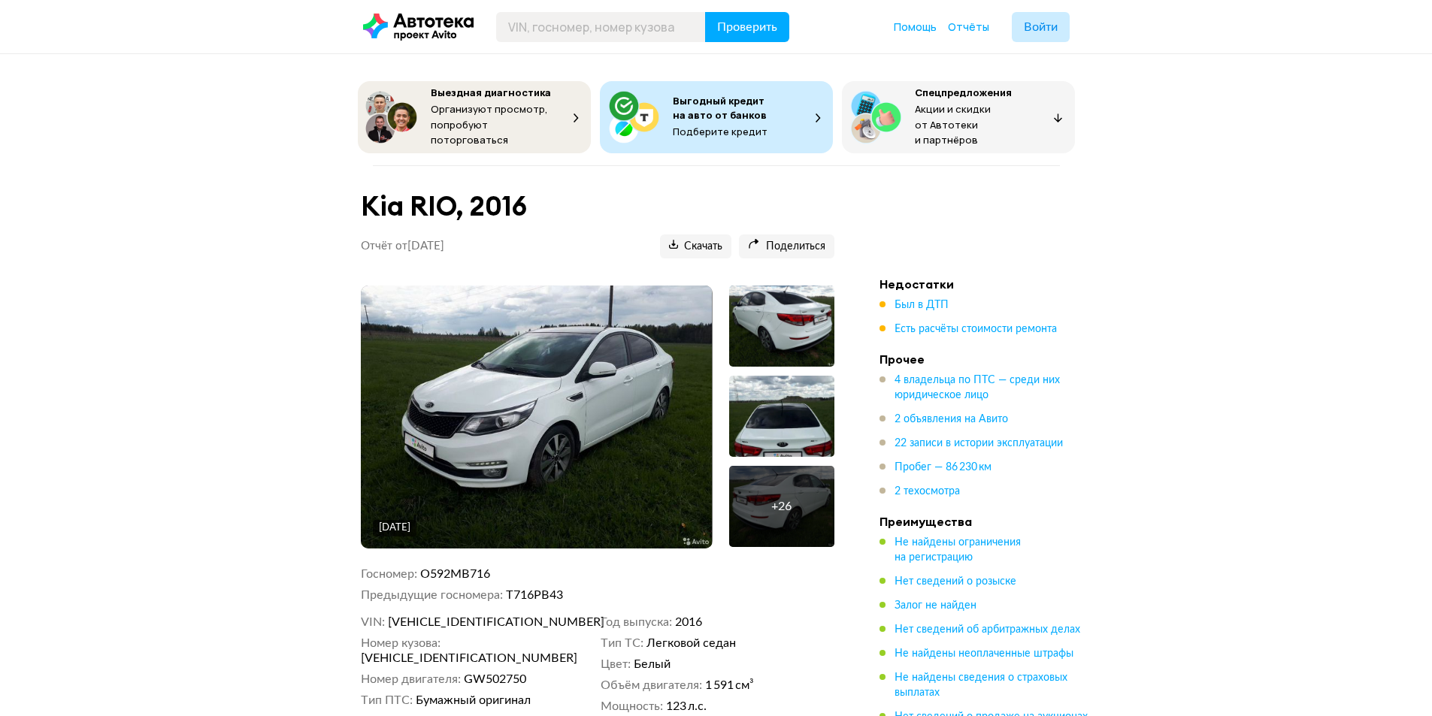
click at [592, 418] on img at bounding box center [536, 417] width 351 height 263
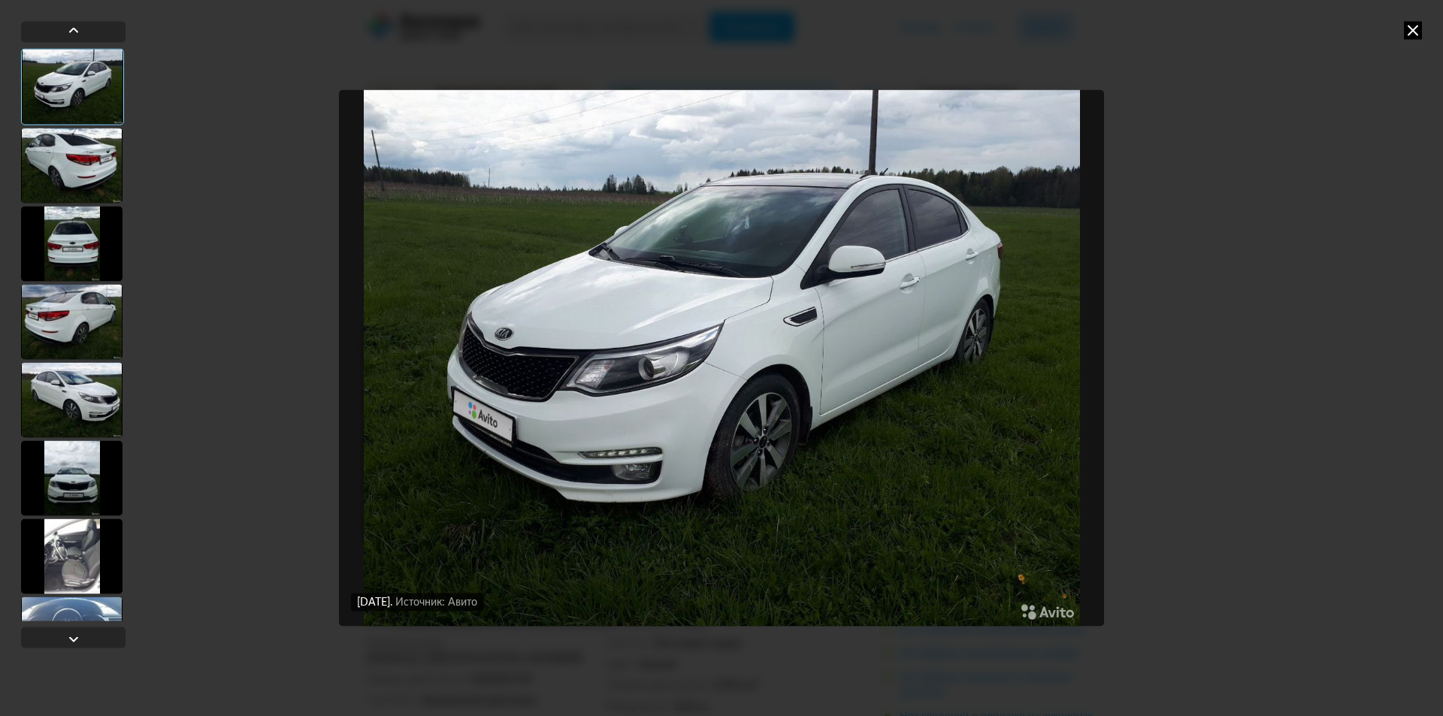
click at [93, 173] on div at bounding box center [71, 165] width 101 height 75
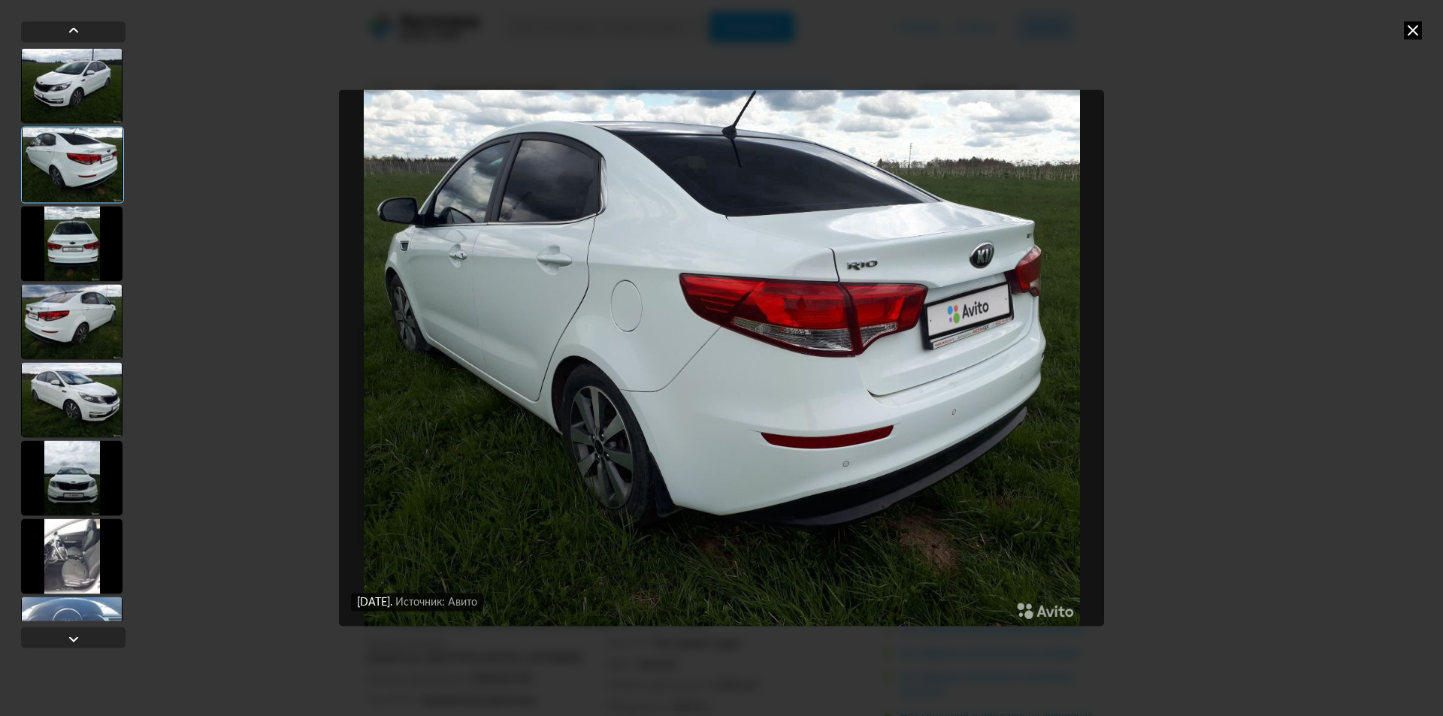
click at [73, 248] on div at bounding box center [71, 243] width 101 height 75
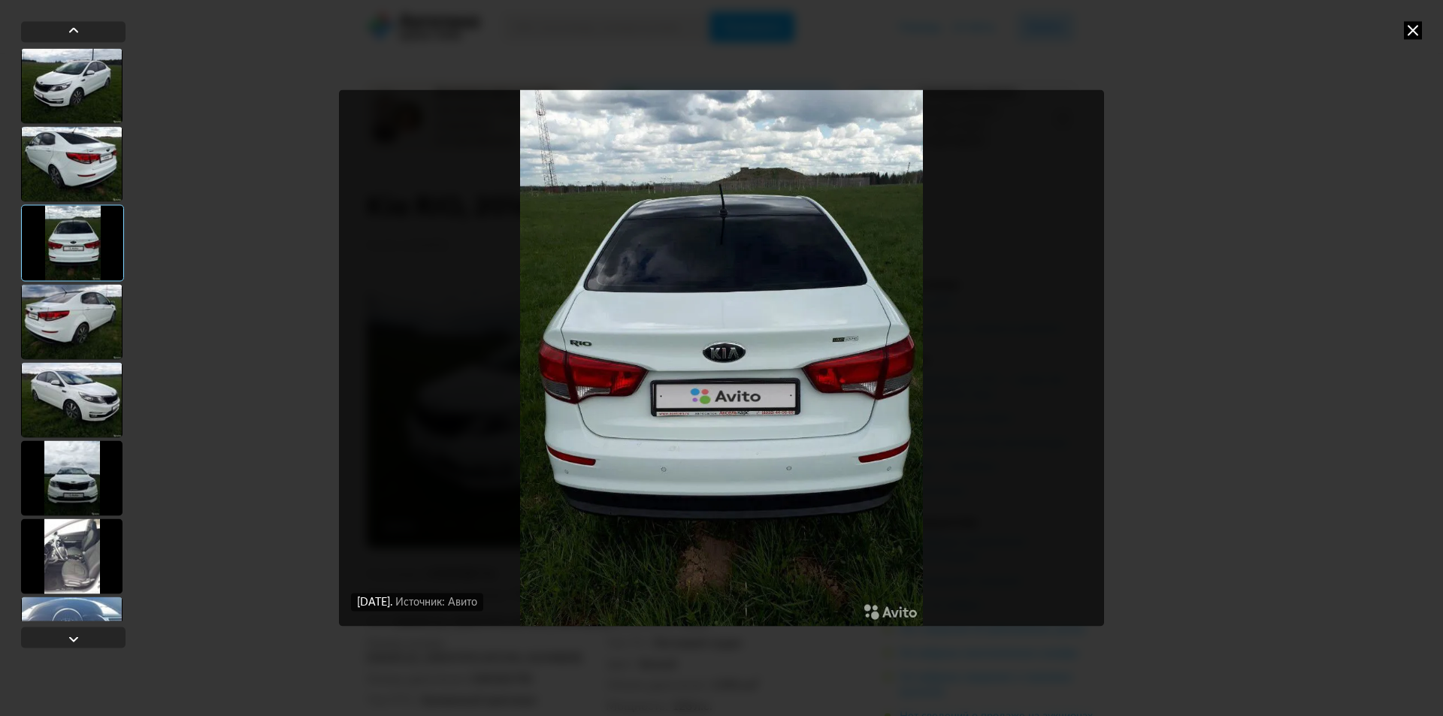
click at [48, 415] on div at bounding box center [71, 399] width 101 height 75
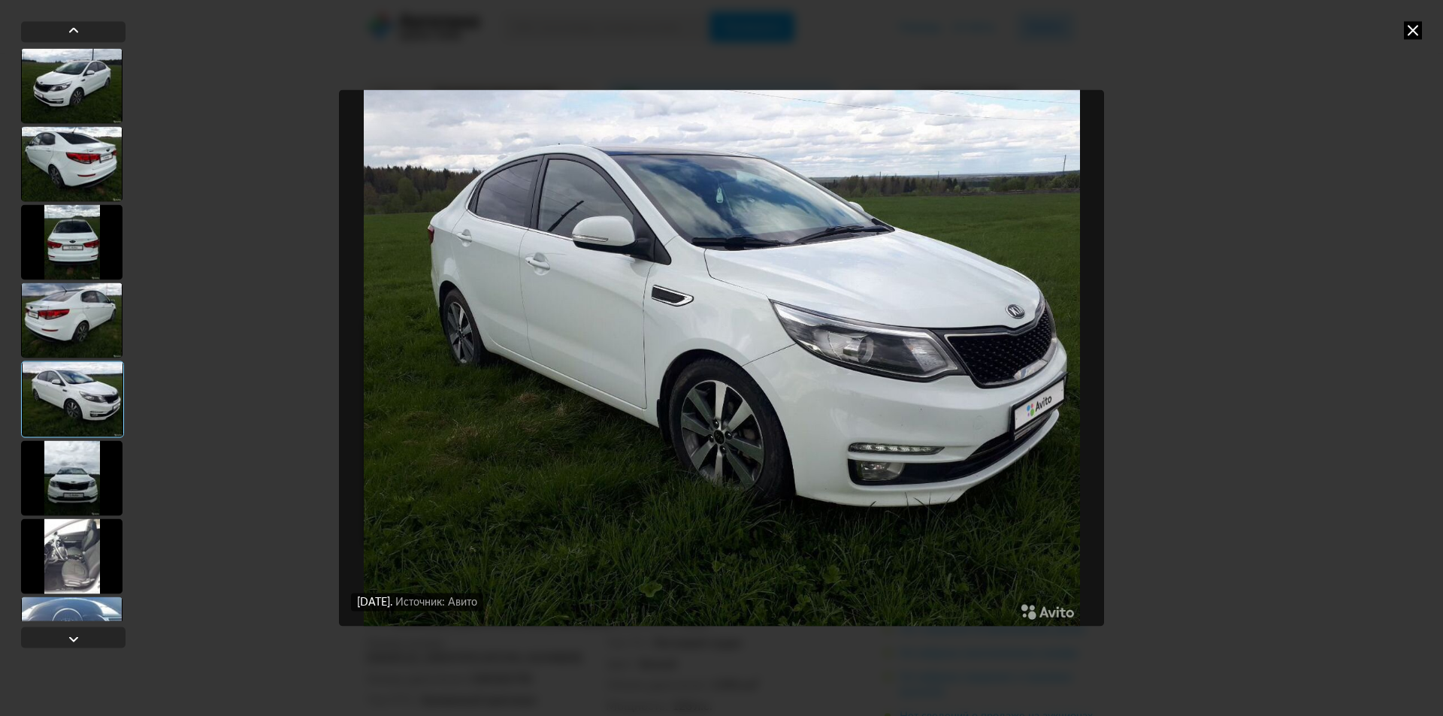
click at [76, 471] on div at bounding box center [71, 477] width 101 height 75
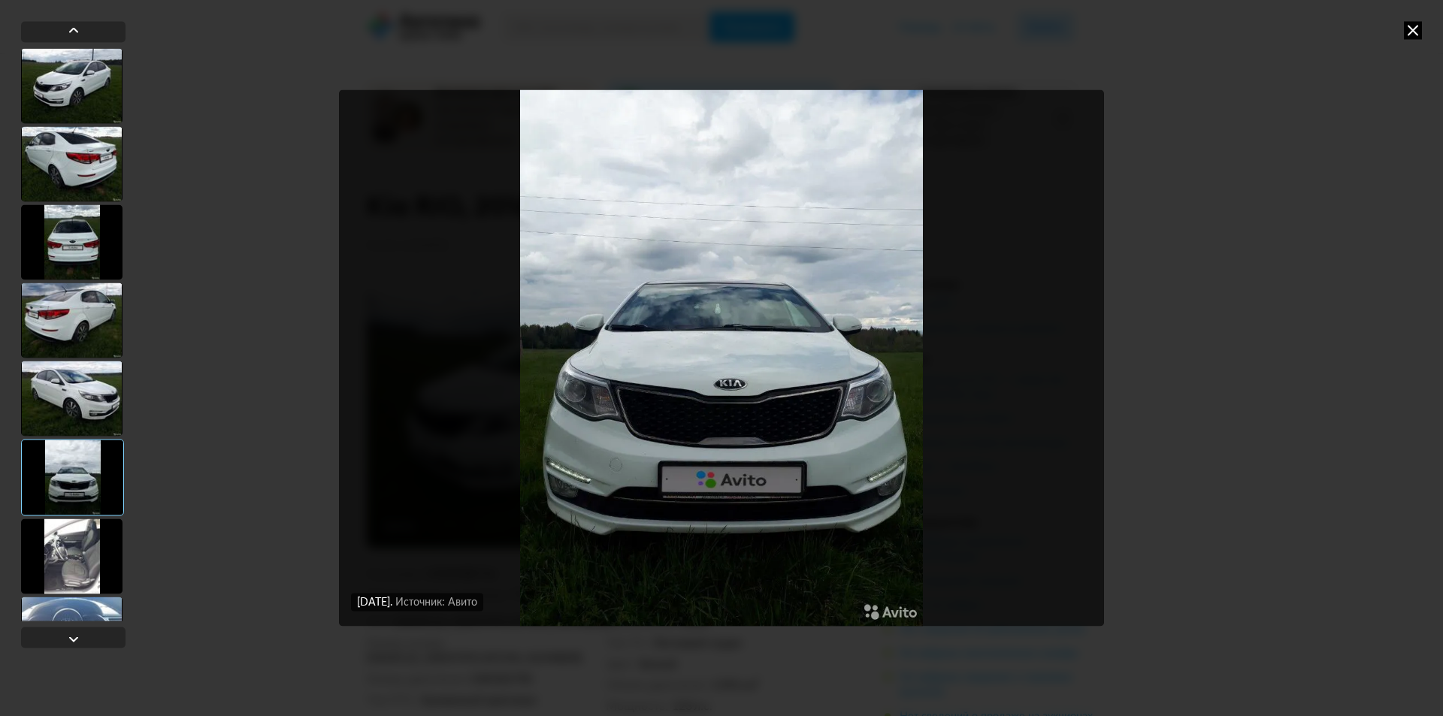
click at [87, 561] on div at bounding box center [71, 556] width 101 height 75
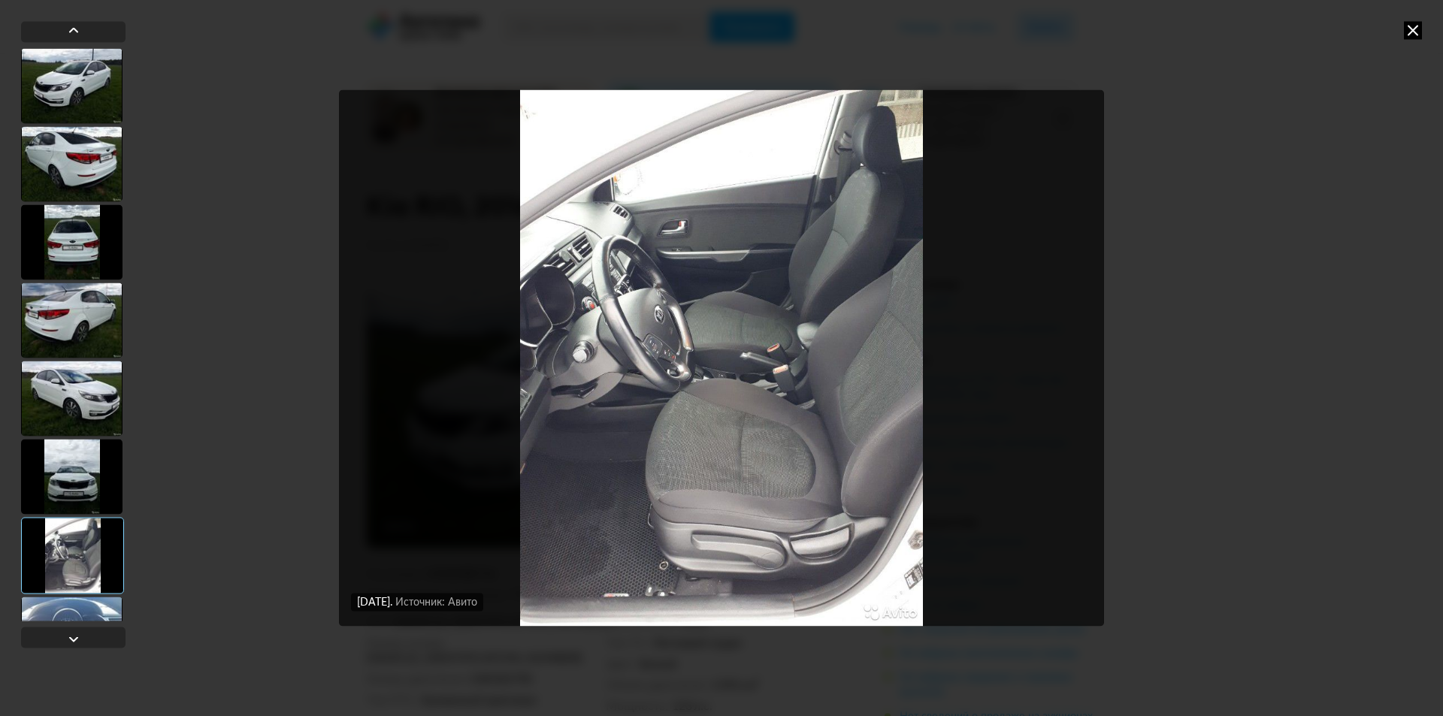
click at [94, 612] on div at bounding box center [71, 634] width 101 height 75
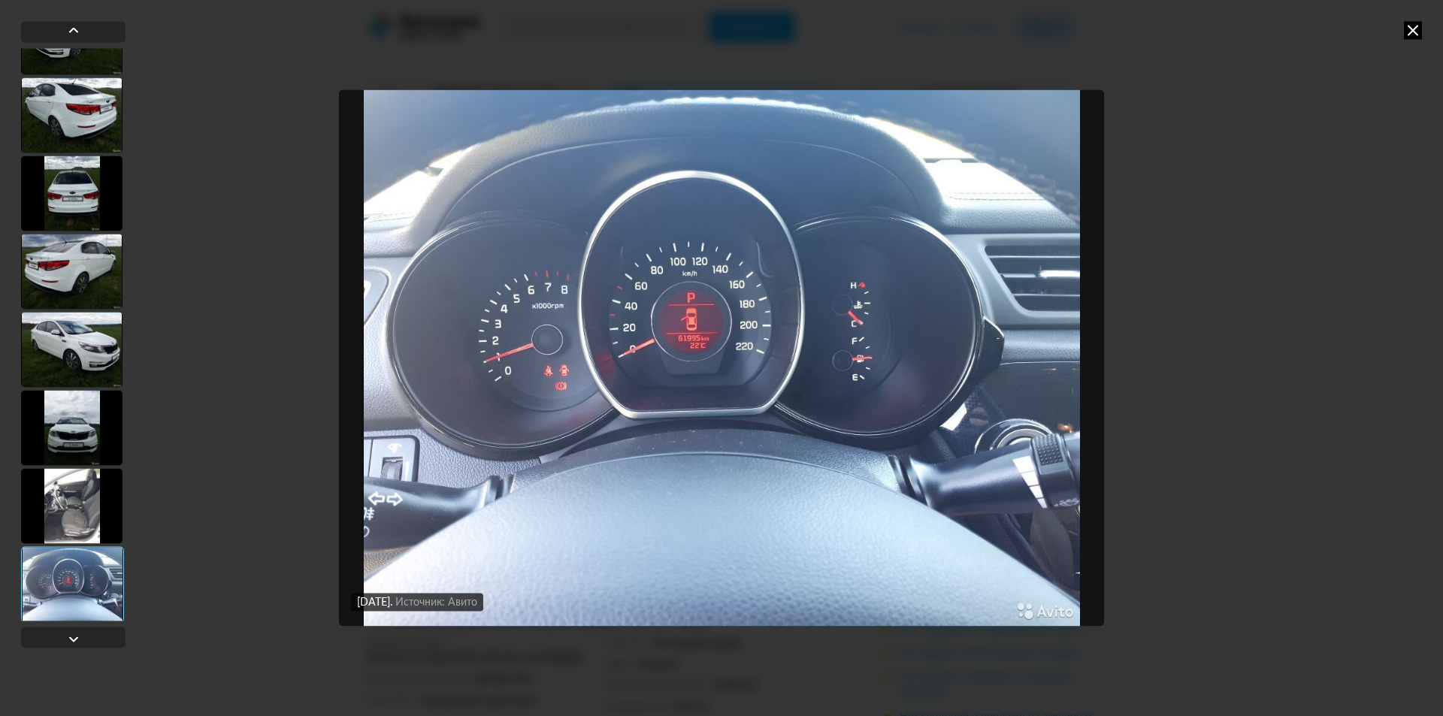
scroll to position [75, 0]
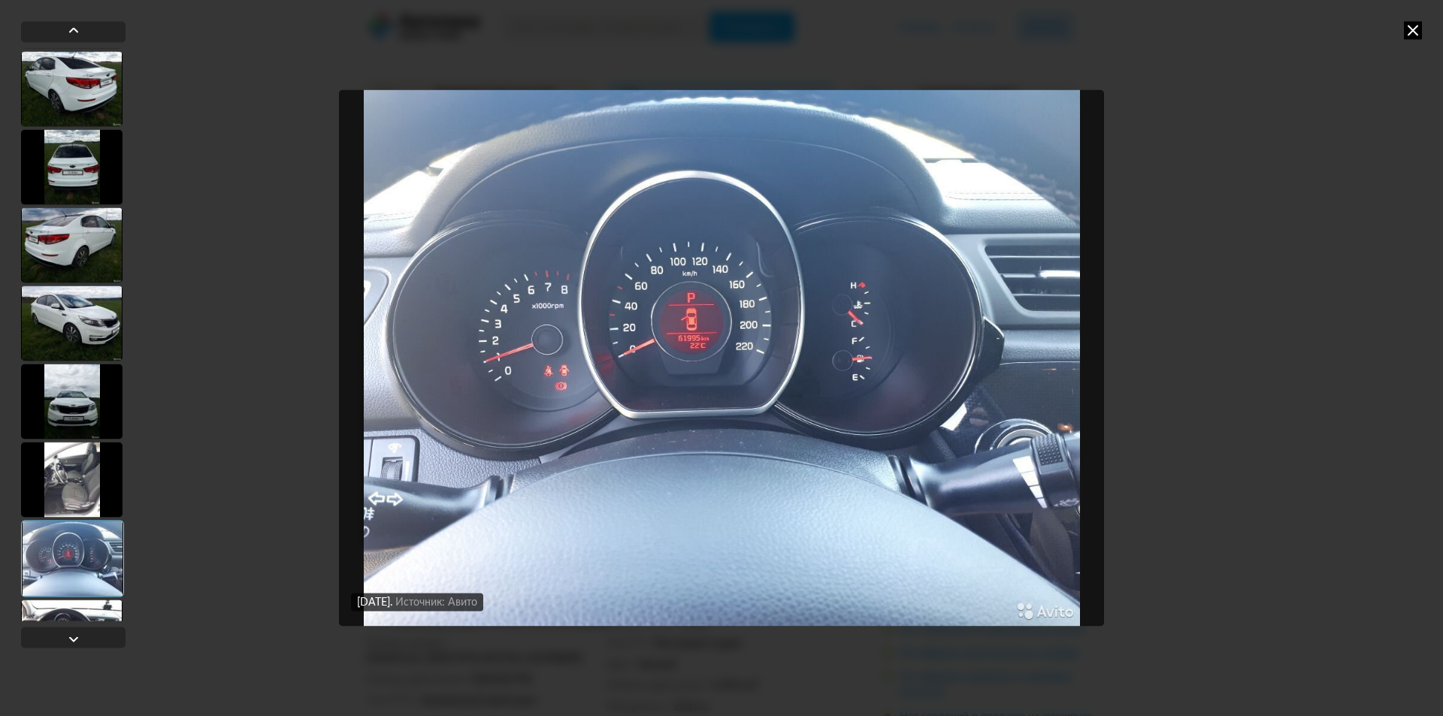
click at [88, 478] on div at bounding box center [71, 479] width 101 height 75
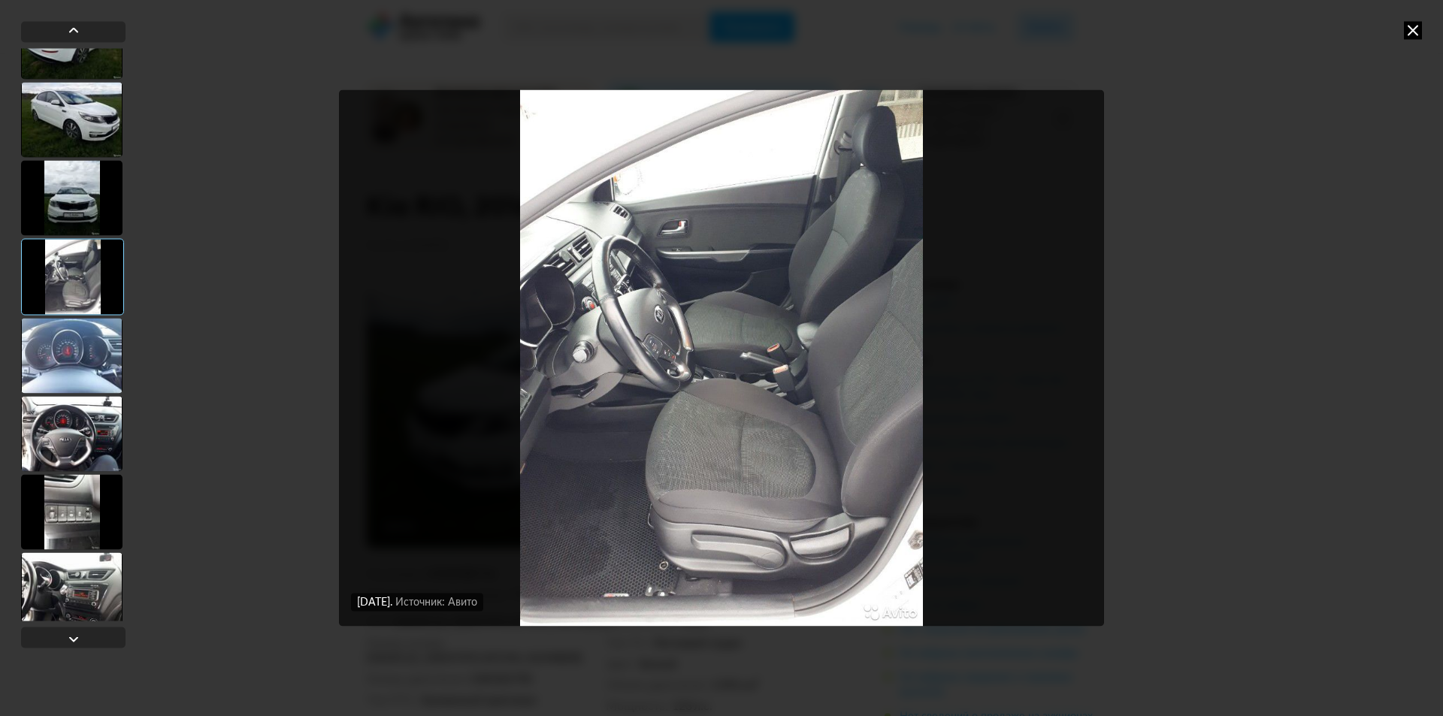
scroll to position [301, 0]
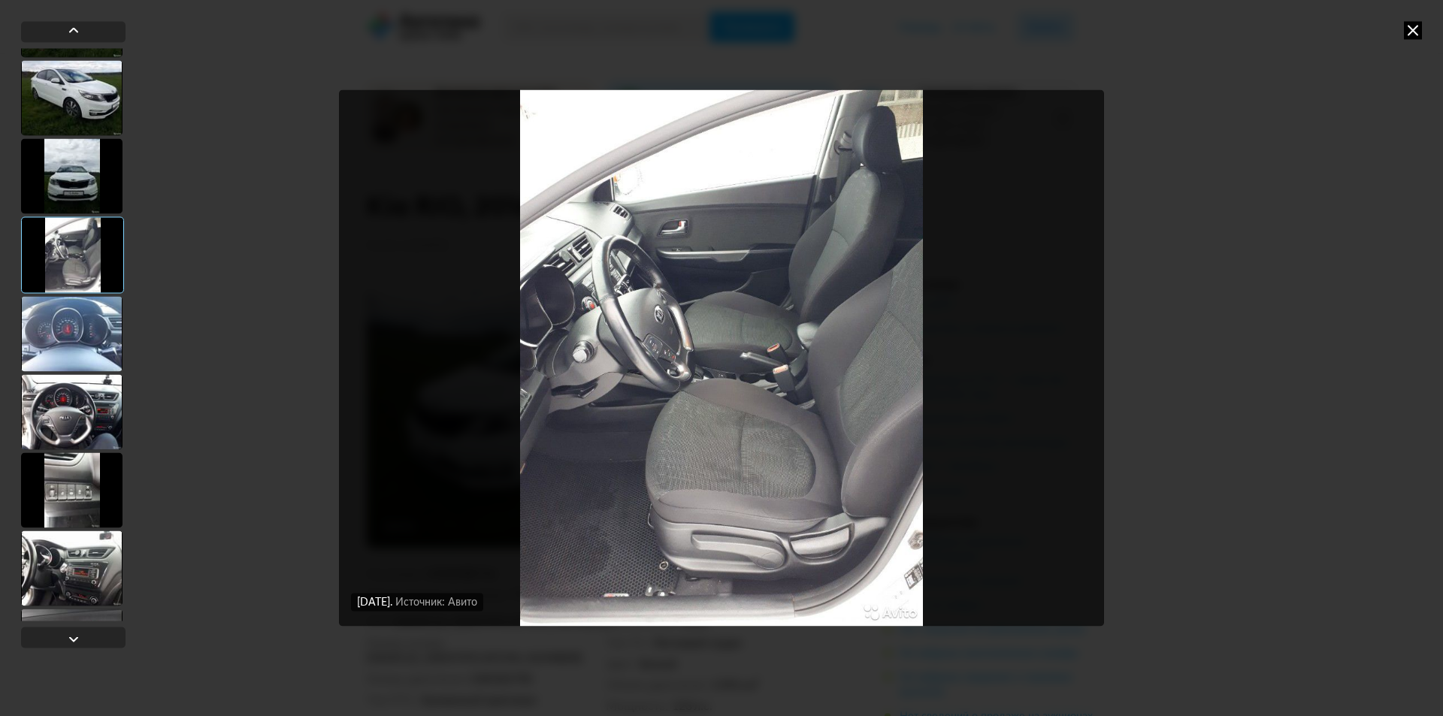
click at [81, 394] on div at bounding box center [71, 411] width 101 height 75
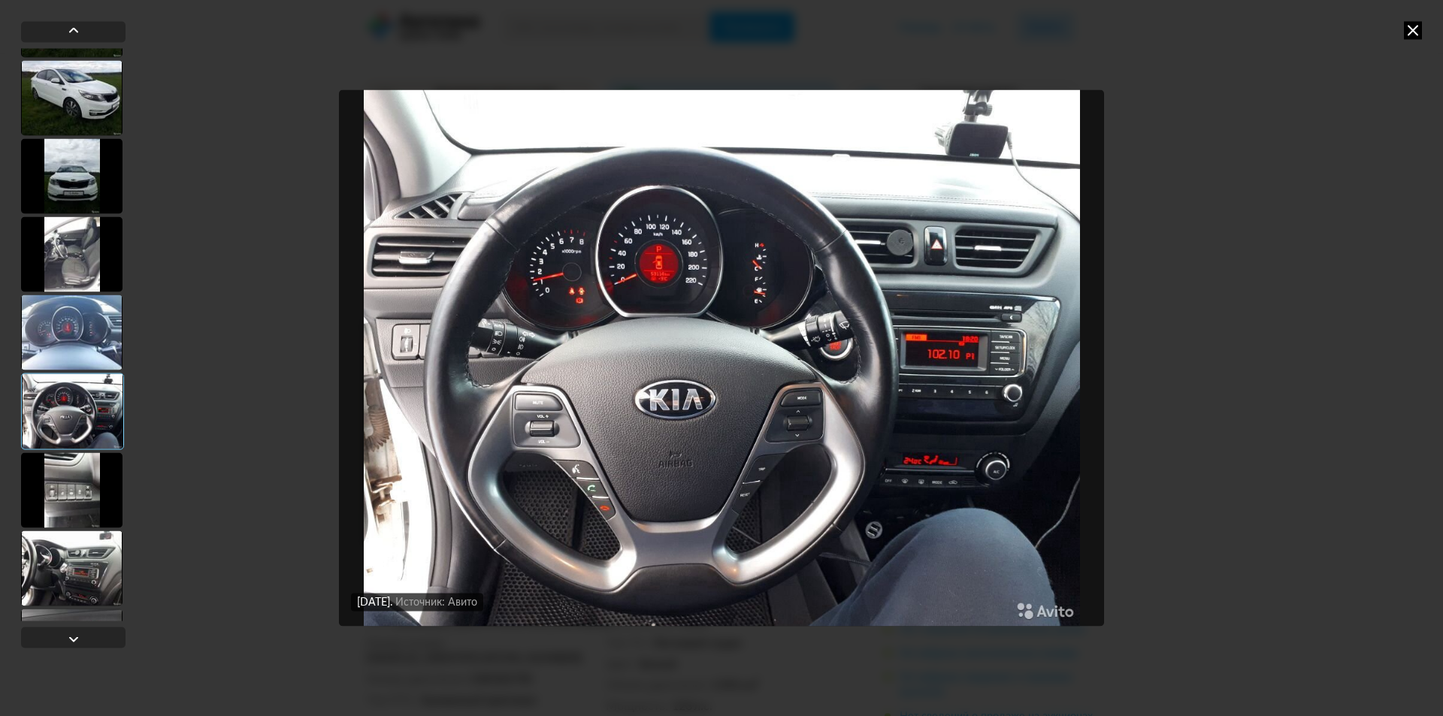
click at [75, 486] on div at bounding box center [71, 489] width 101 height 75
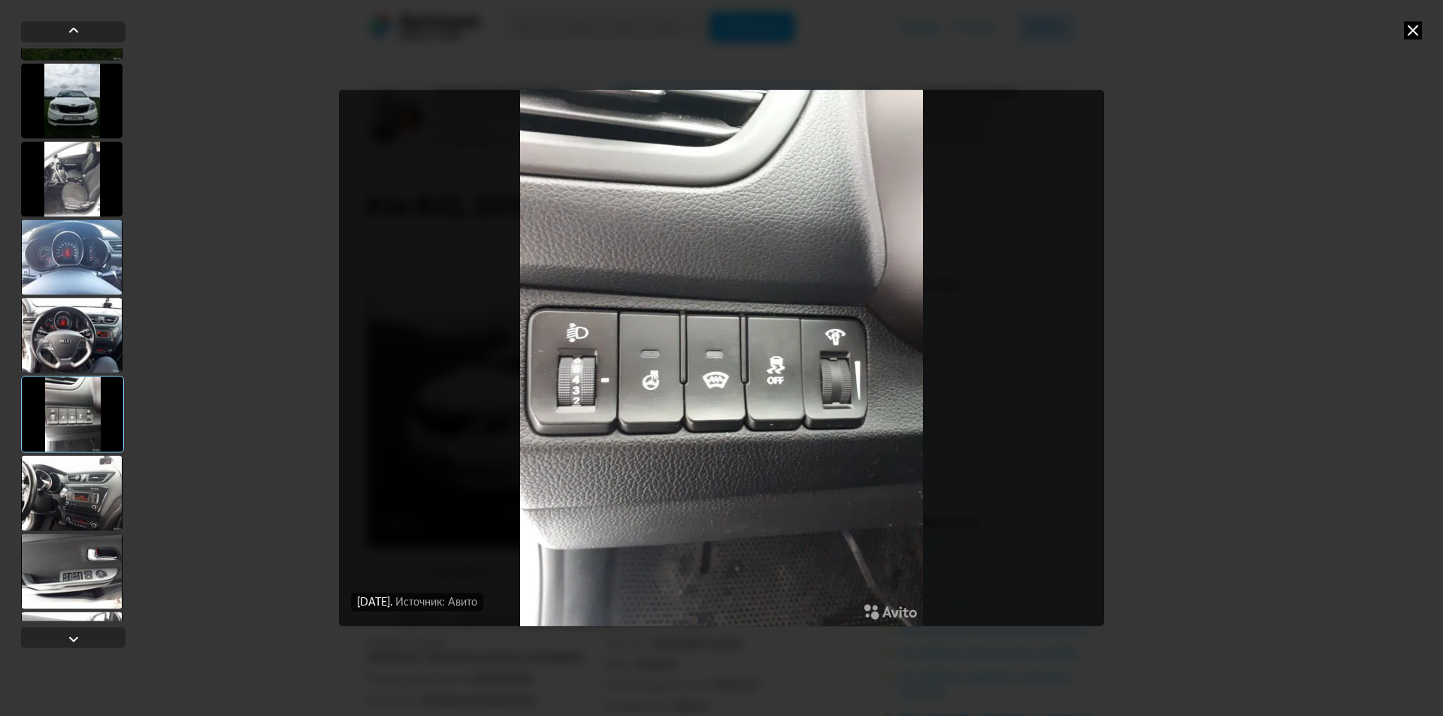
scroll to position [451, 0]
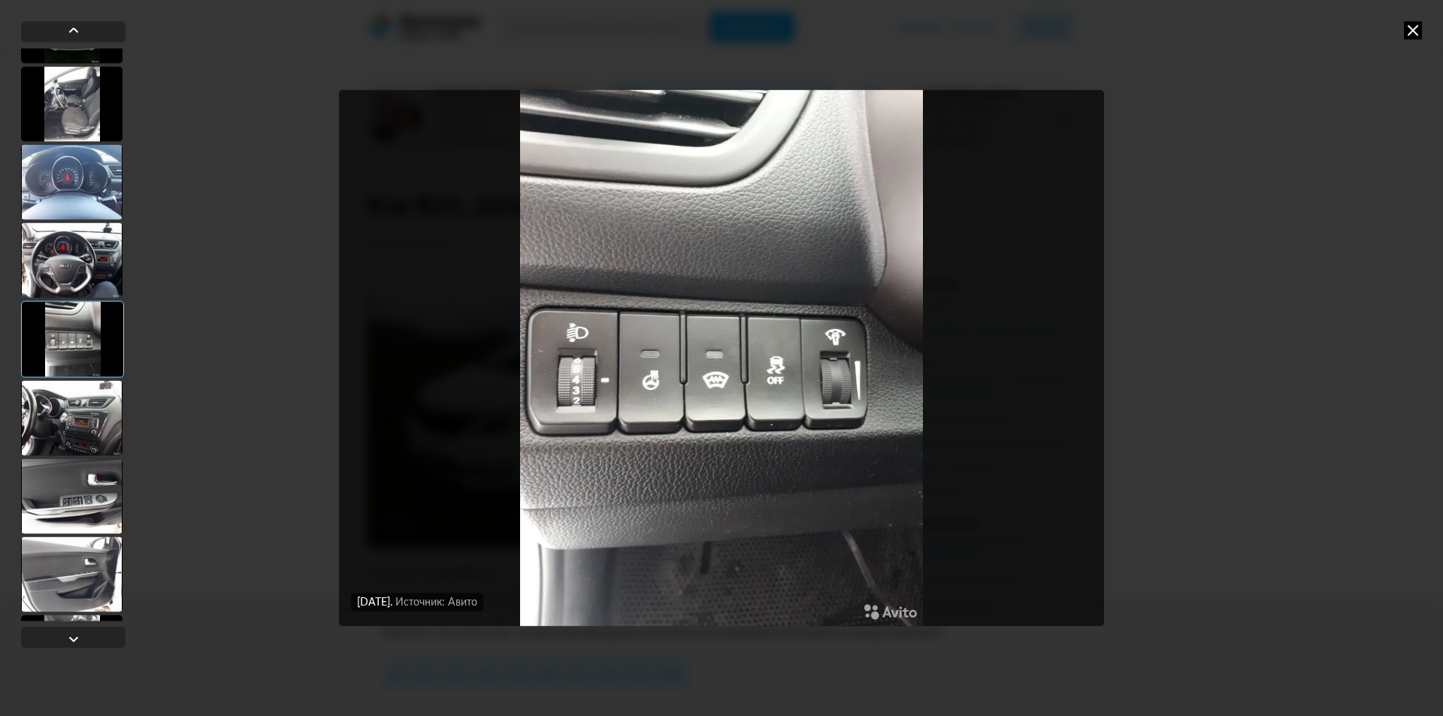
click at [97, 425] on div at bounding box center [71, 417] width 101 height 75
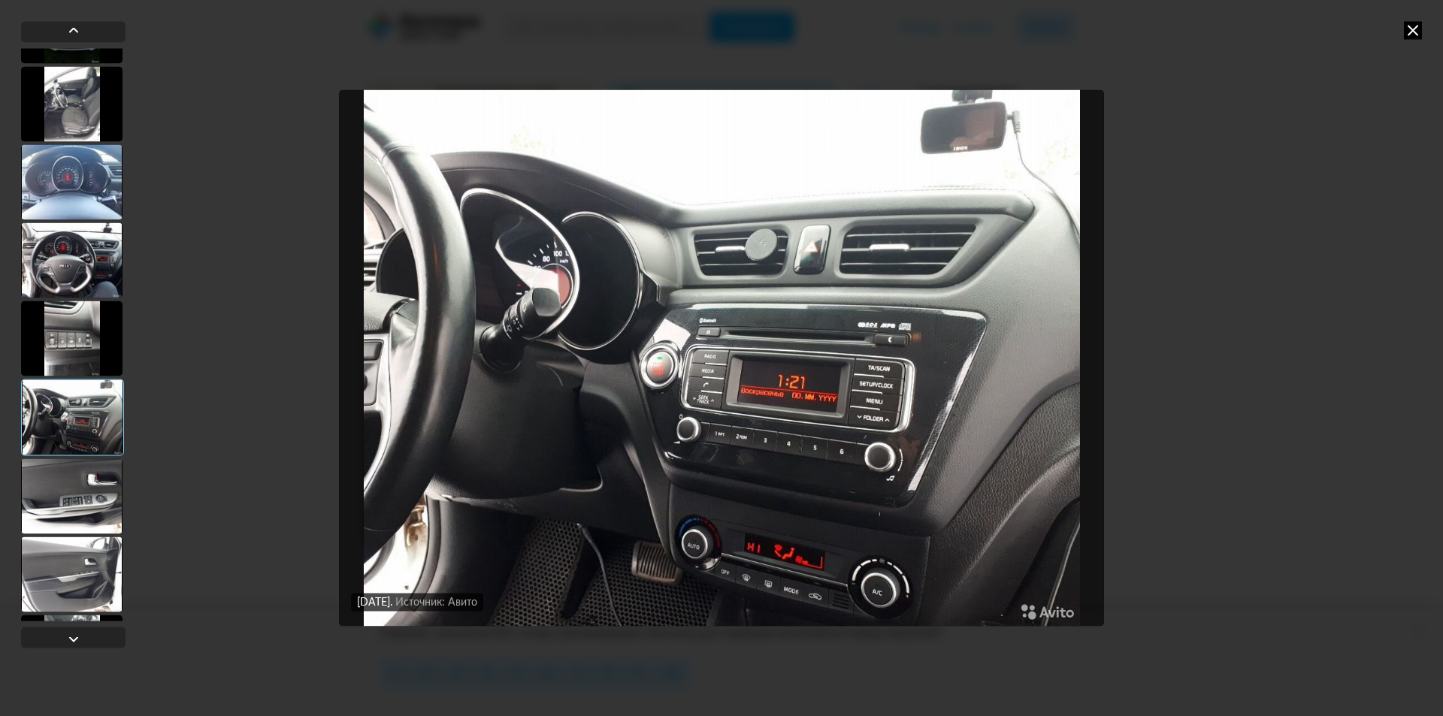
click at [92, 497] on div at bounding box center [71, 495] width 101 height 75
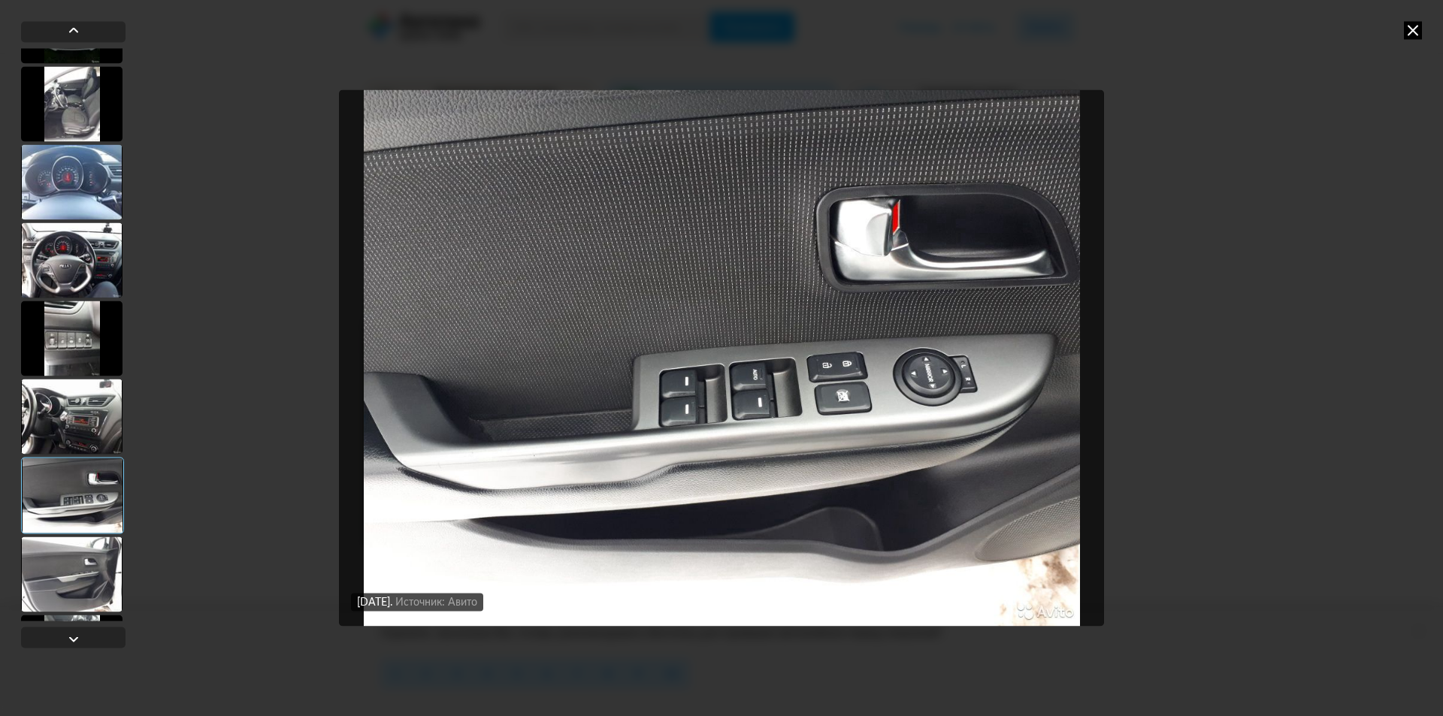
click at [89, 428] on div at bounding box center [71, 416] width 101 height 75
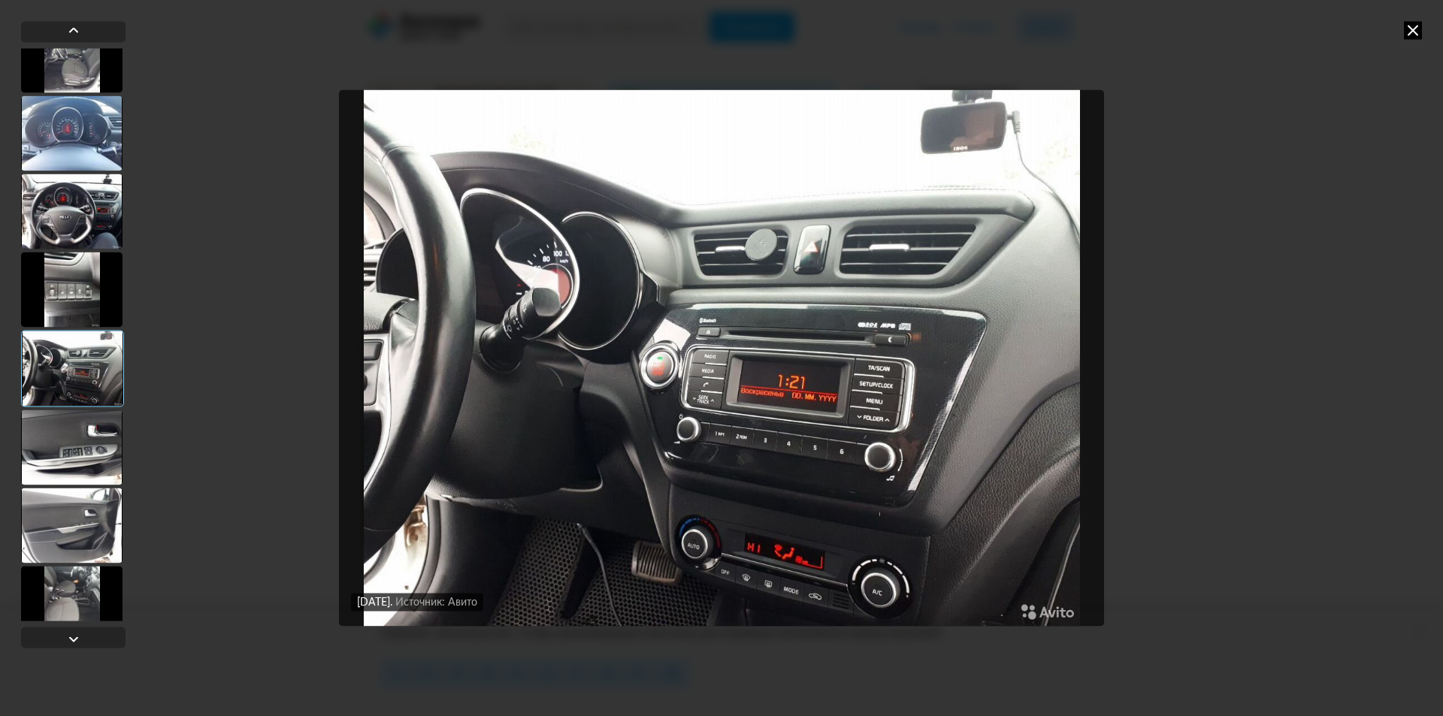
scroll to position [526, 0]
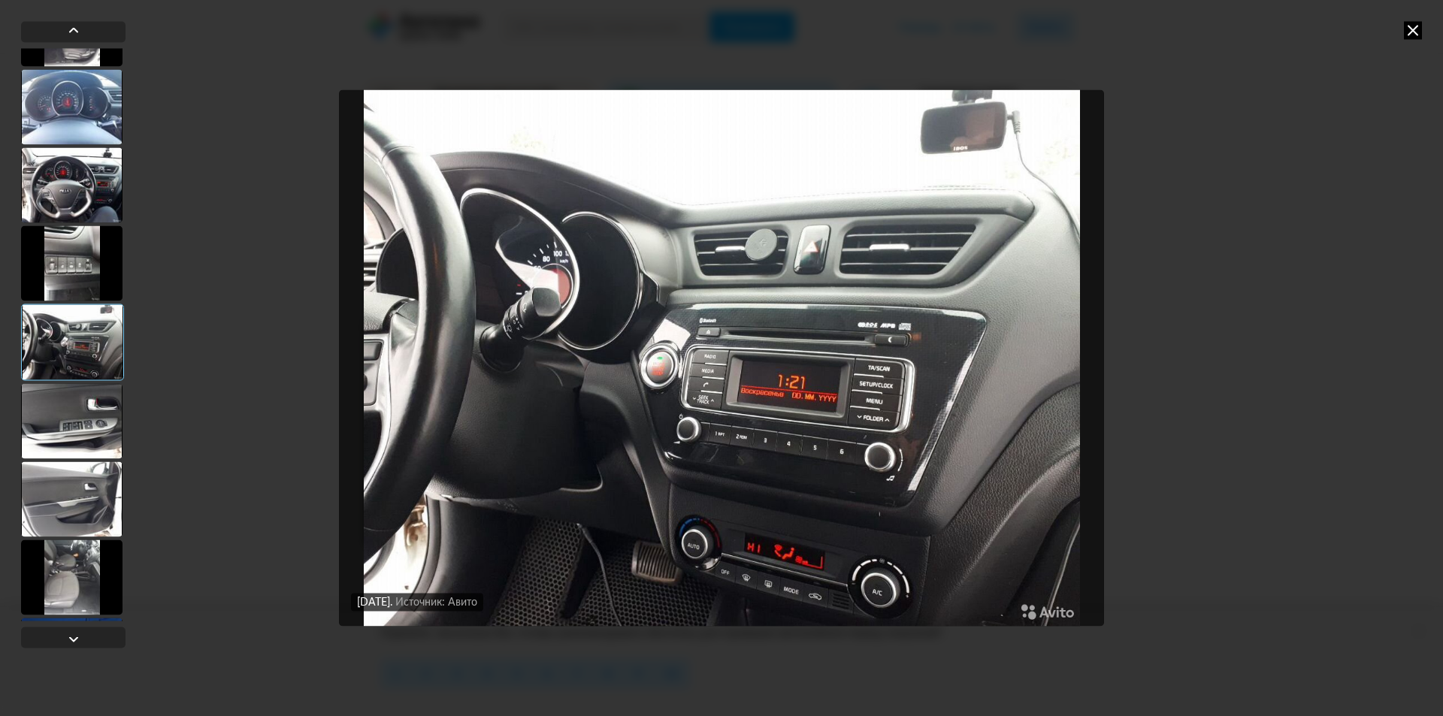
click at [92, 403] on div at bounding box center [71, 420] width 101 height 75
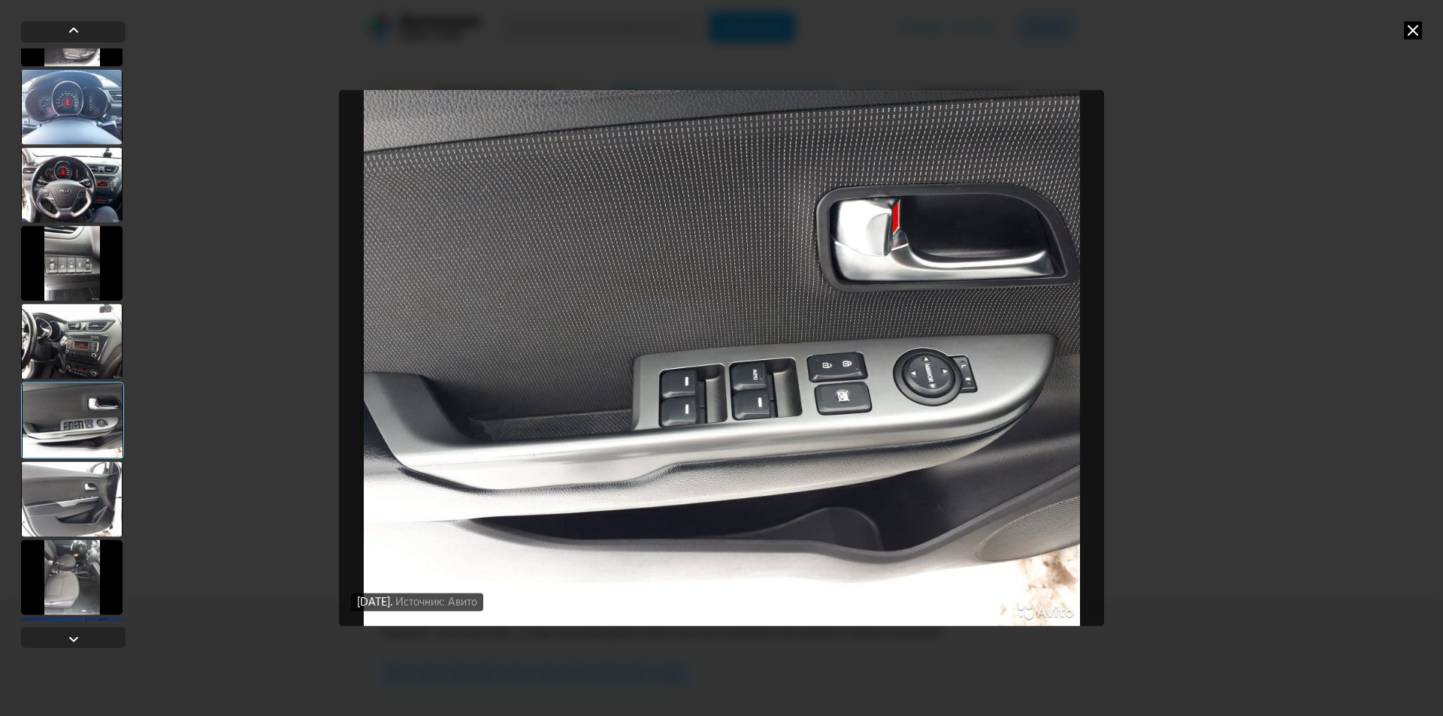
click at [86, 359] on div at bounding box center [71, 341] width 101 height 75
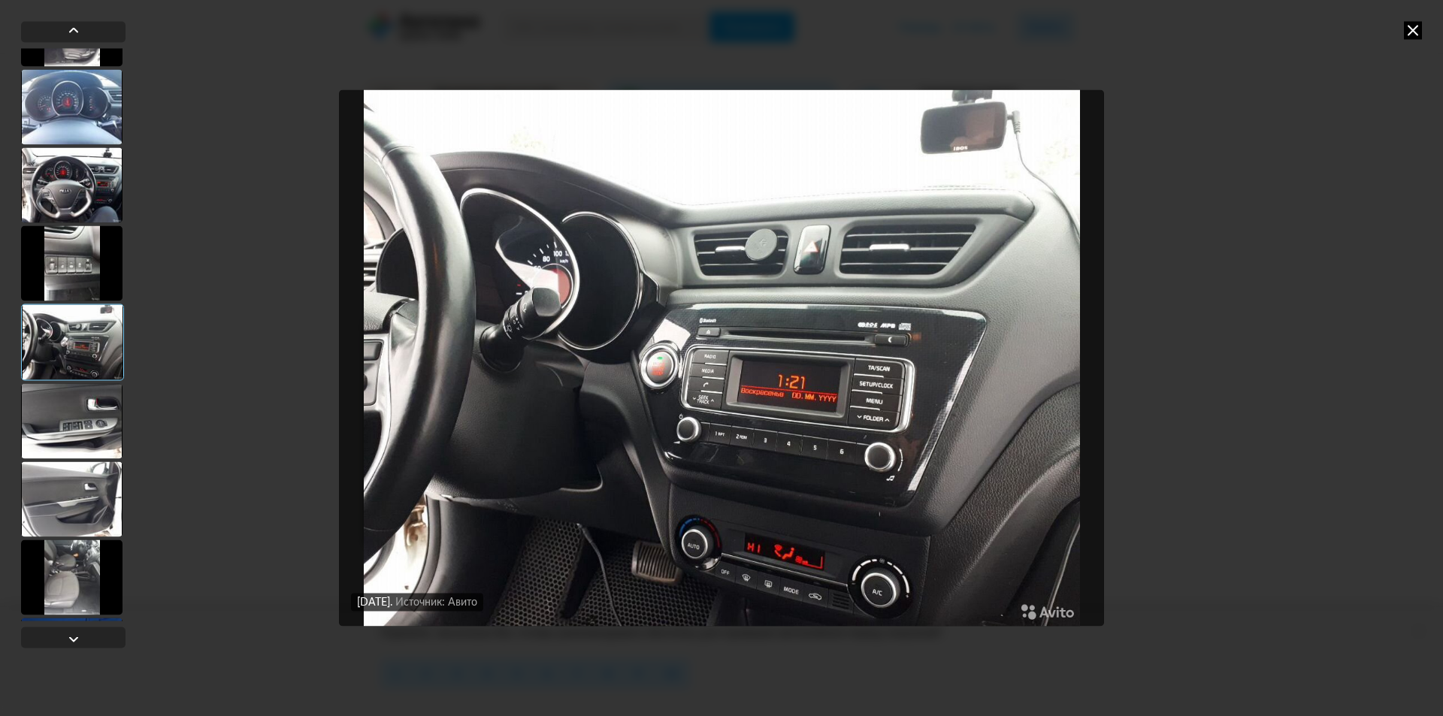
click at [77, 497] on div at bounding box center [71, 499] width 101 height 75
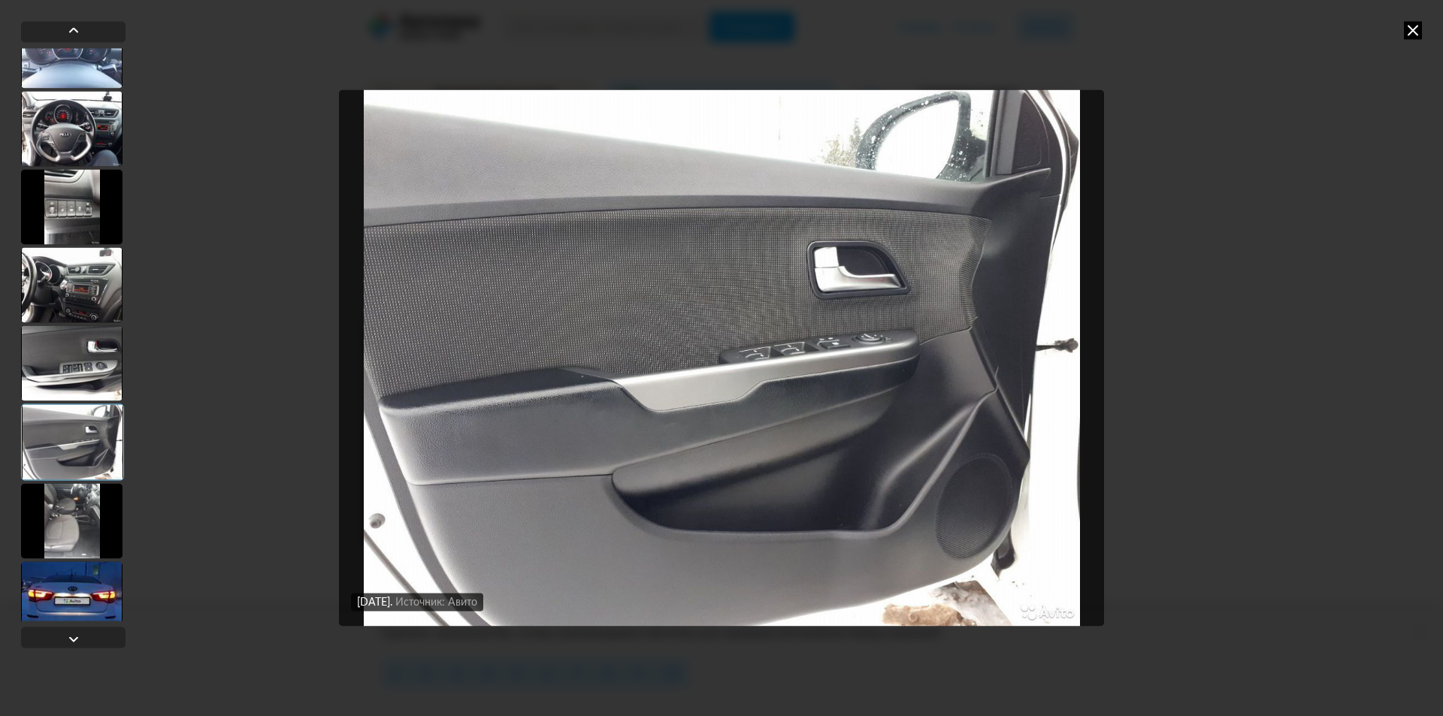
scroll to position [676, 0]
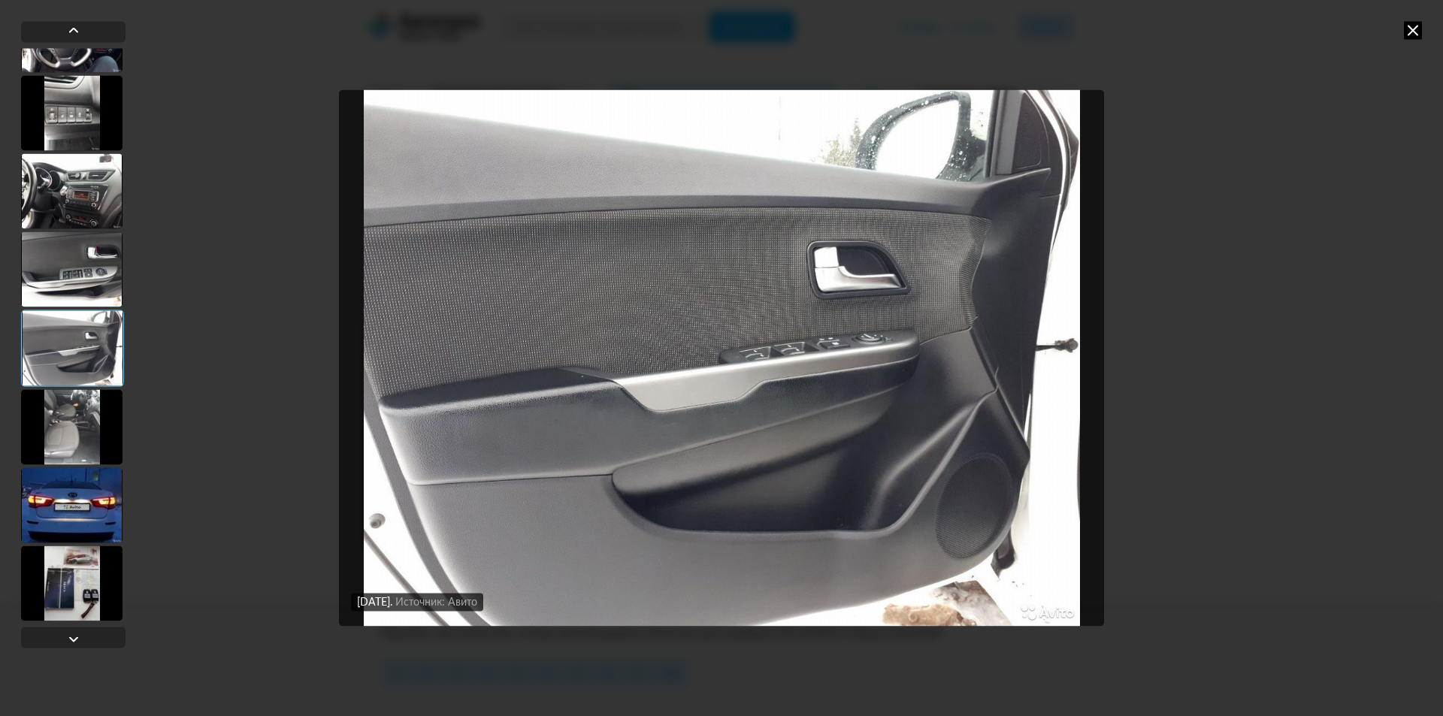
click at [87, 437] on div at bounding box center [71, 426] width 101 height 75
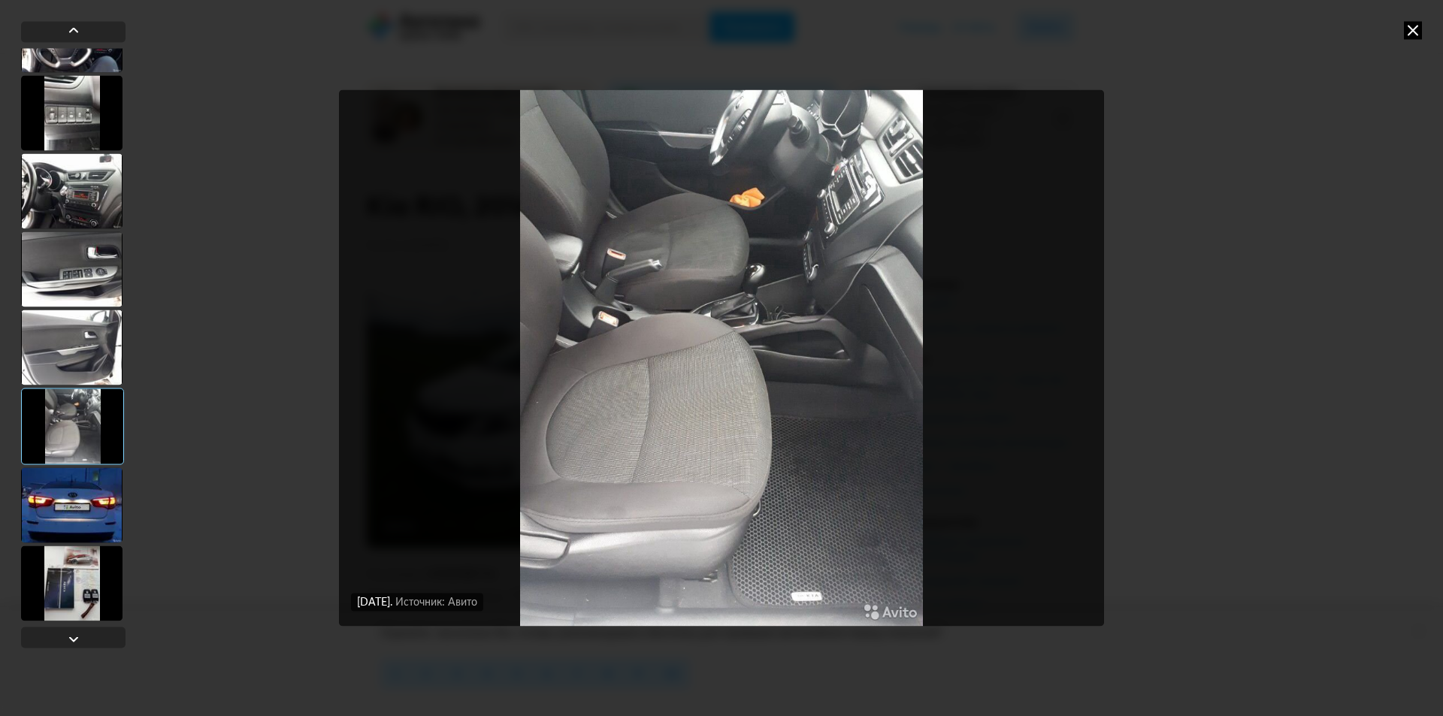
click at [62, 510] on div at bounding box center [71, 505] width 101 height 75
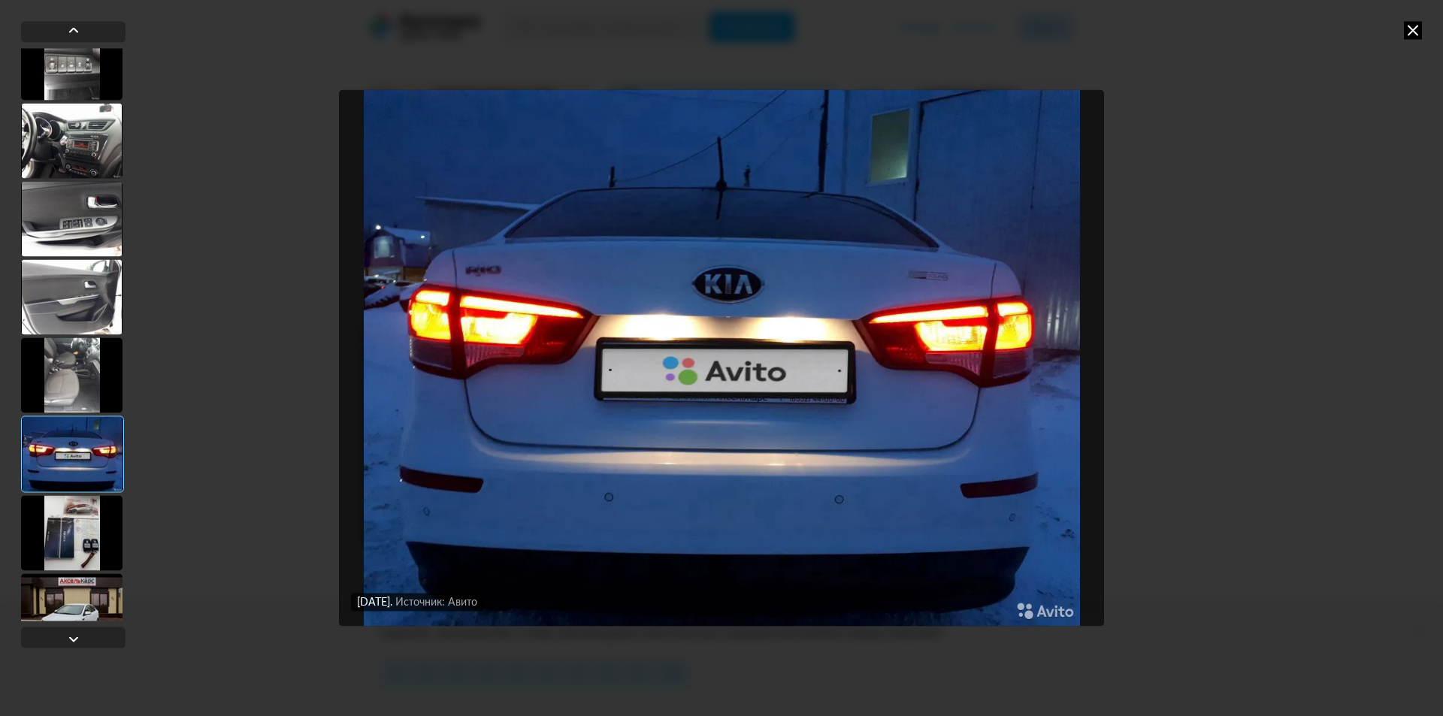
scroll to position [752, 0]
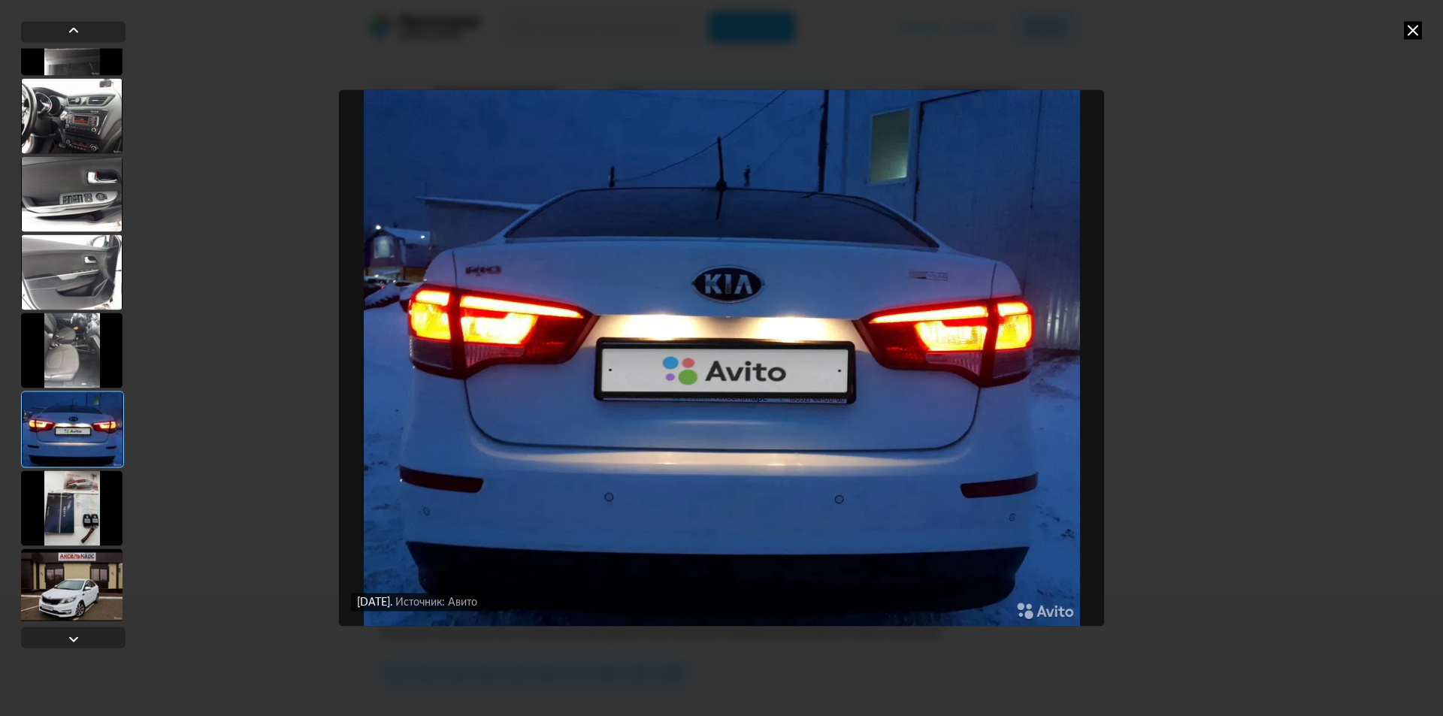
click at [62, 510] on div at bounding box center [71, 508] width 101 height 75
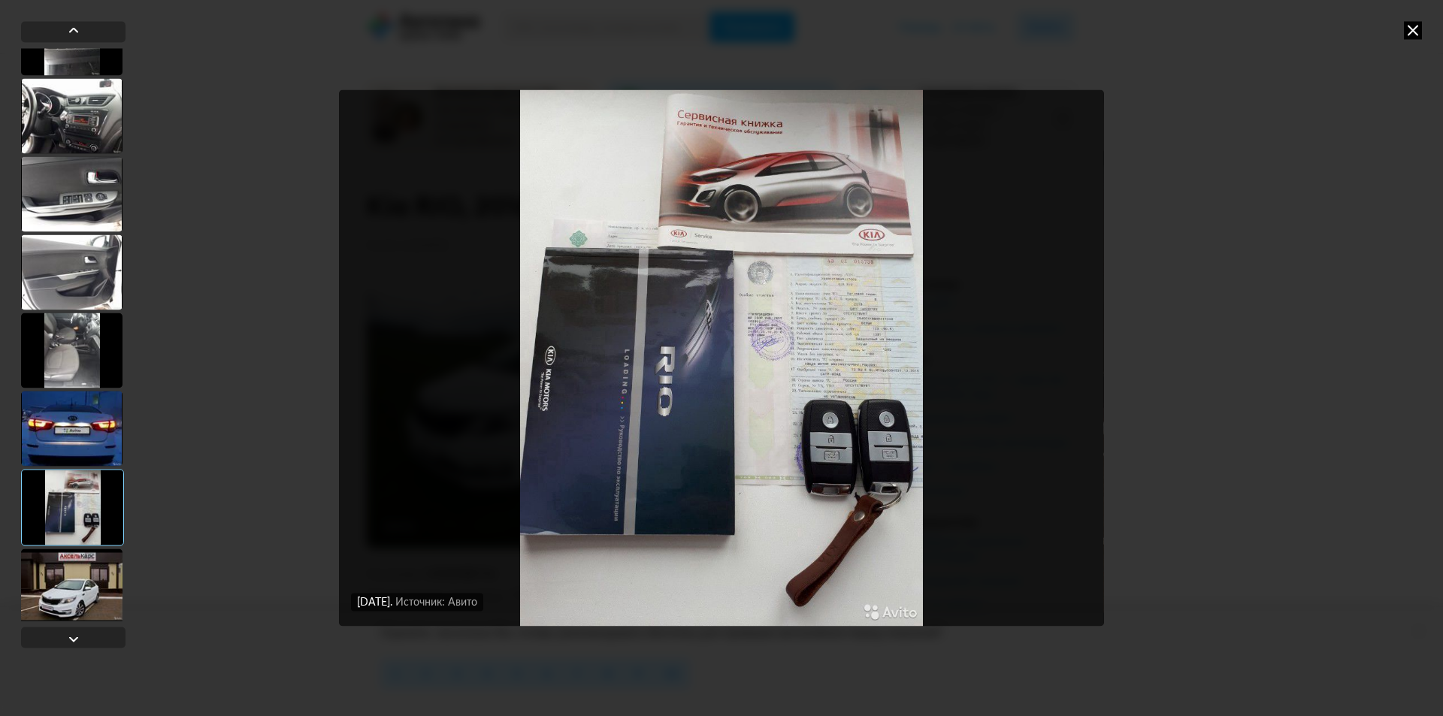
click at [64, 569] on div at bounding box center [71, 586] width 101 height 75
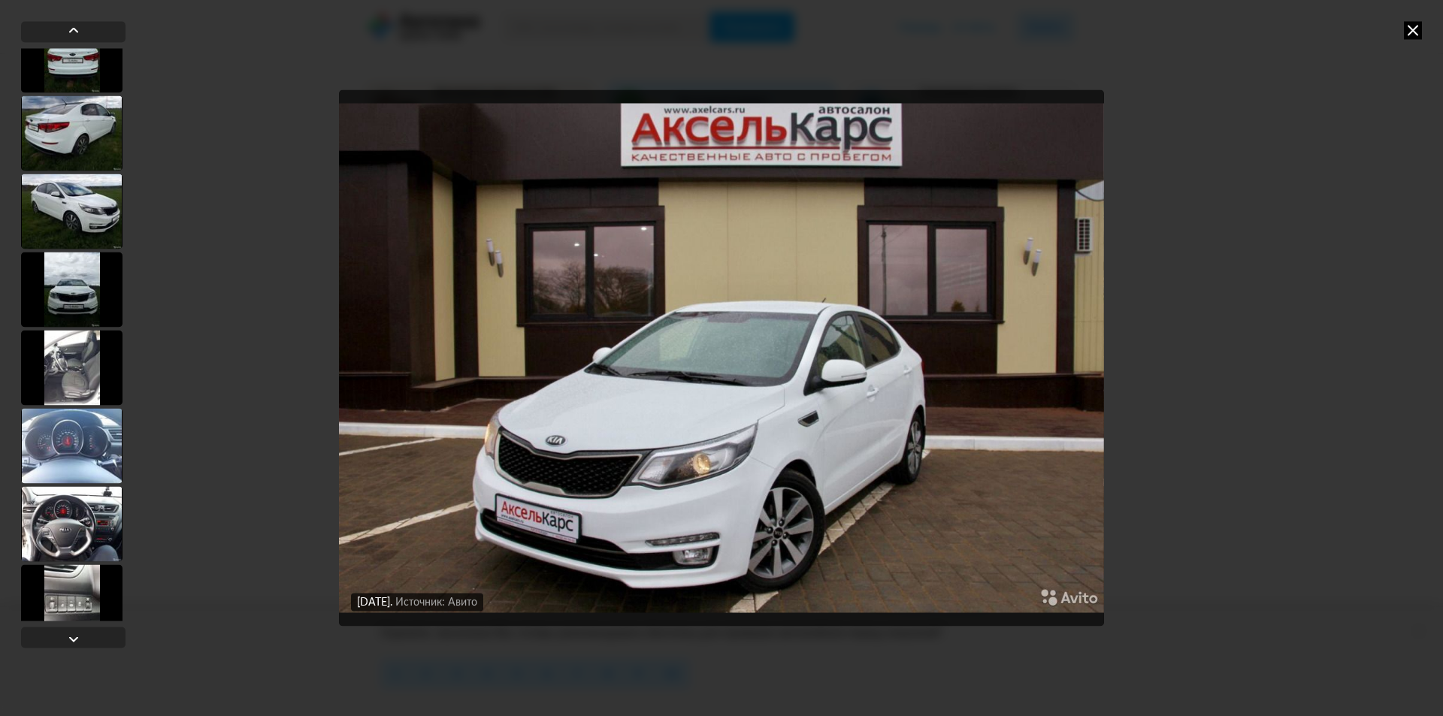
scroll to position [150, 0]
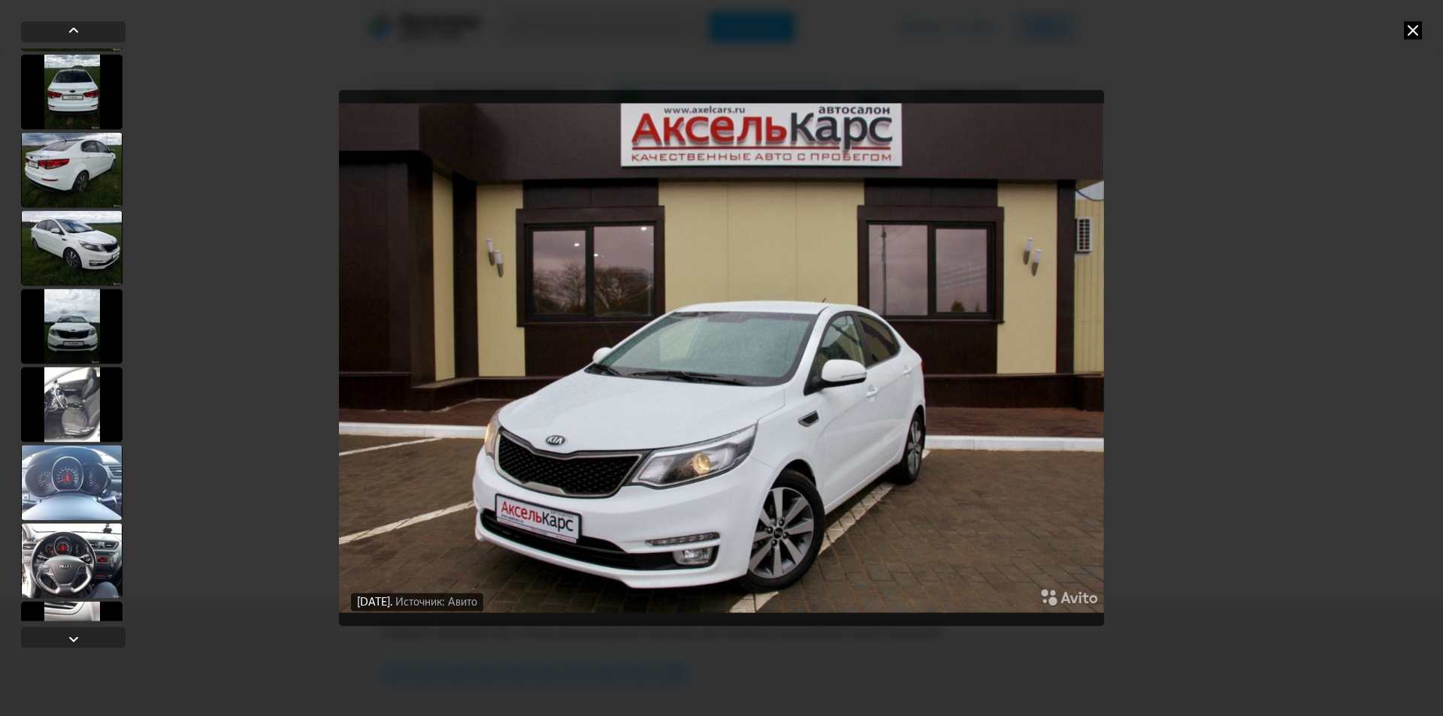
click at [61, 230] on div at bounding box center [71, 247] width 101 height 75
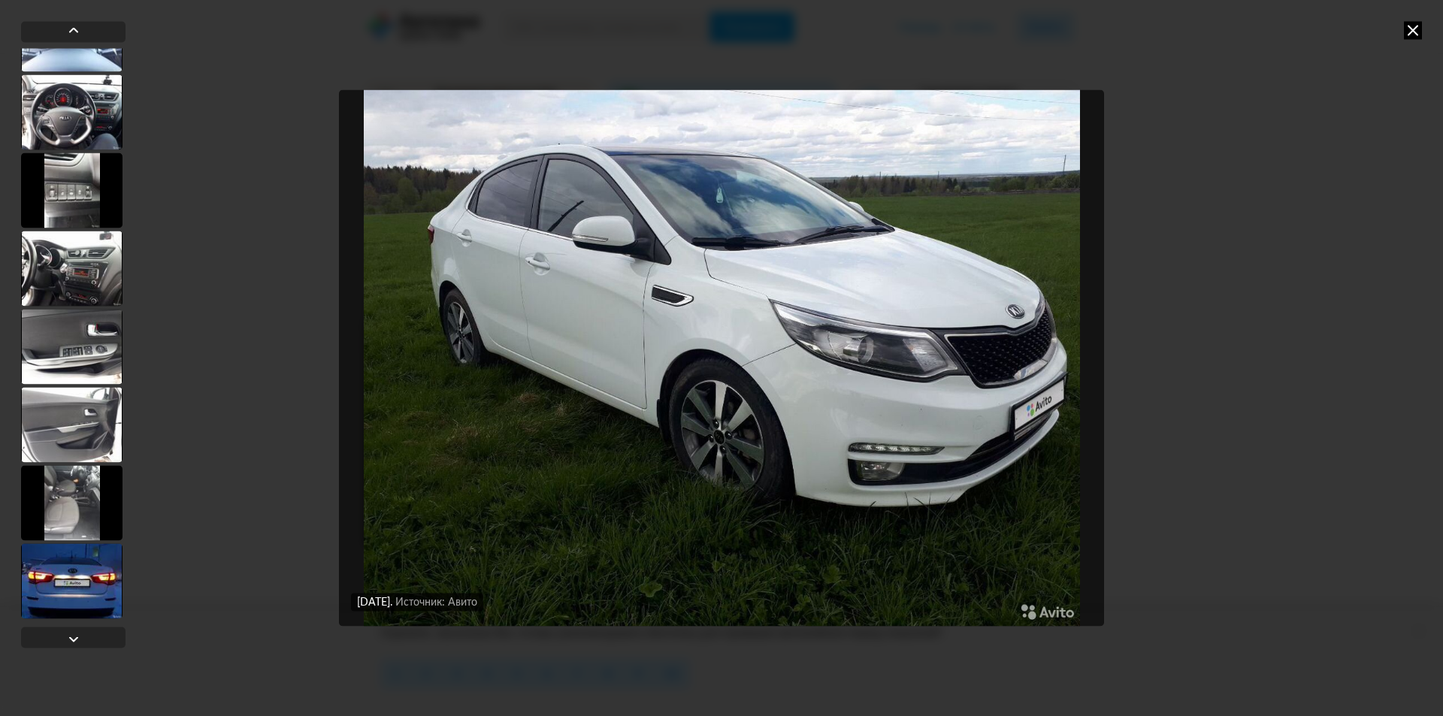
scroll to position [601, 0]
click at [83, 582] on div at bounding box center [71, 580] width 101 height 75
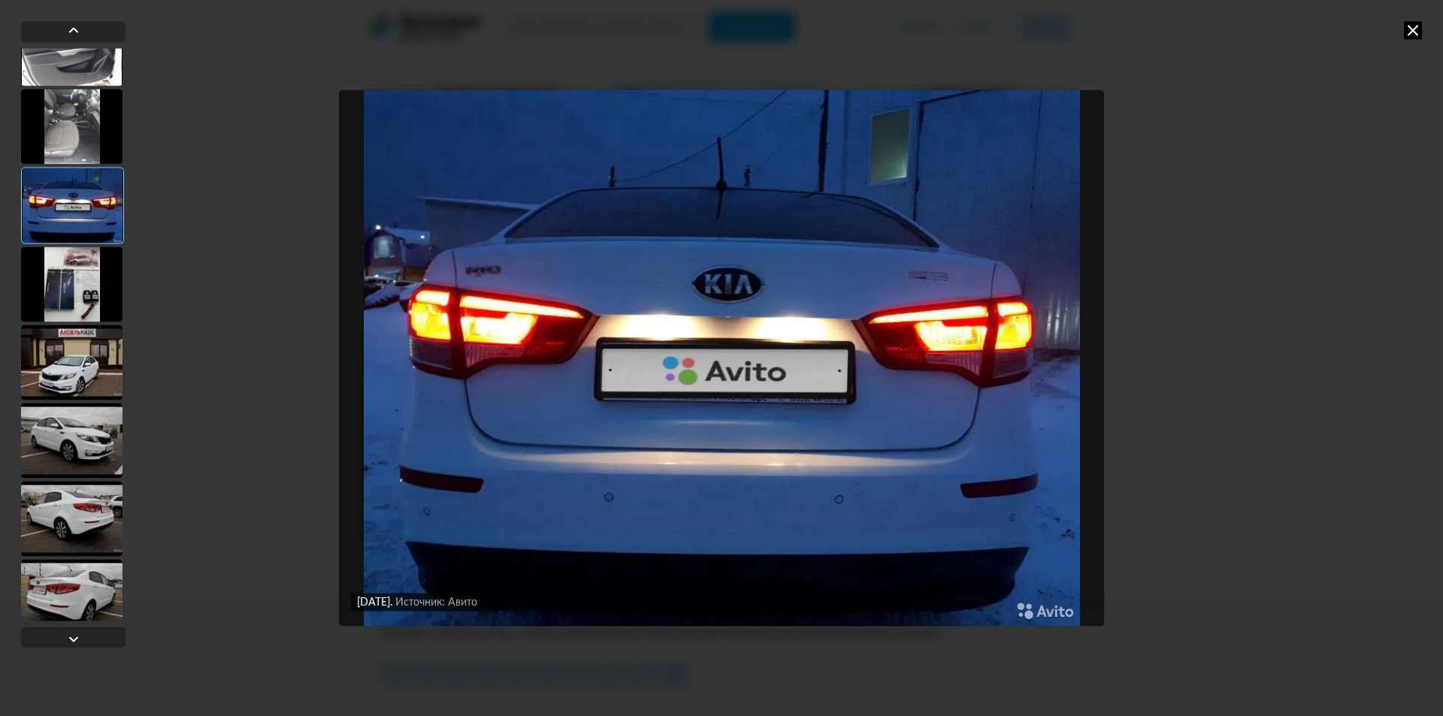
scroll to position [1201, 0]
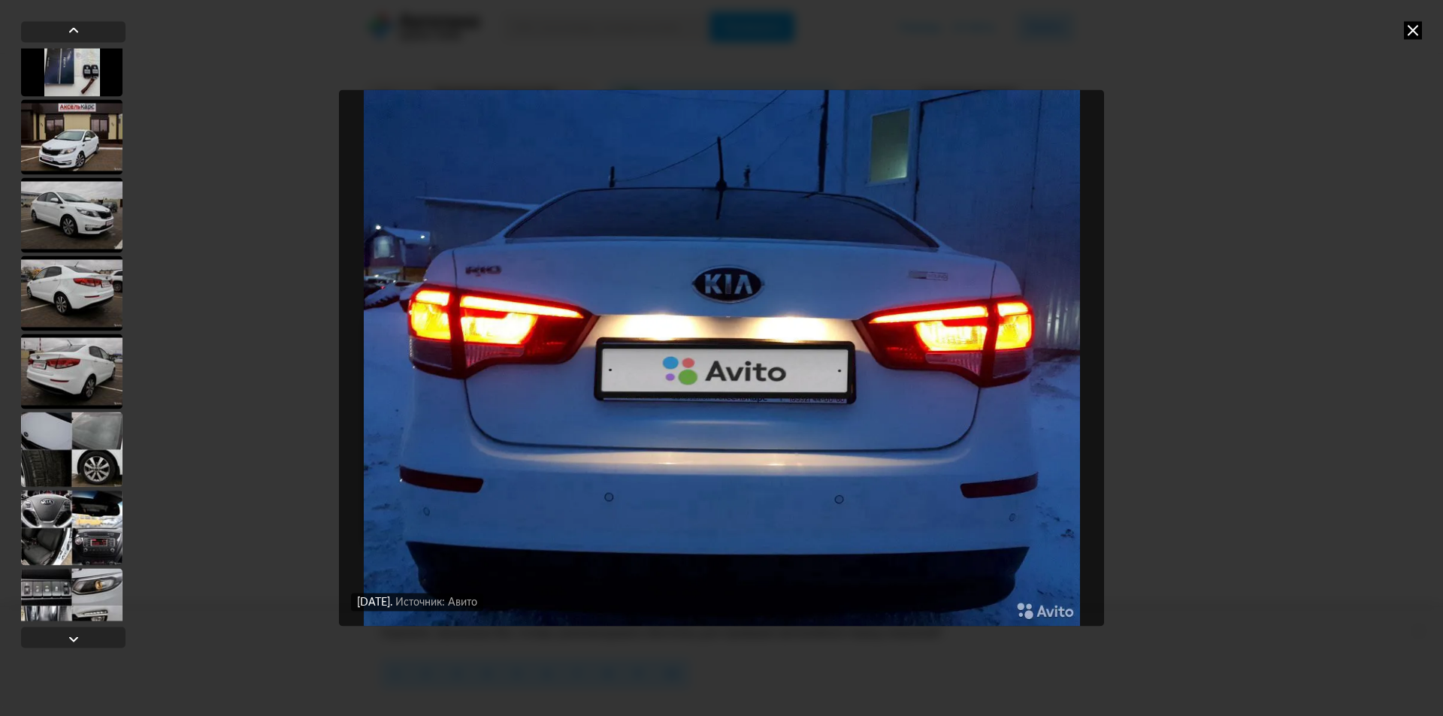
click at [88, 368] on div at bounding box center [71, 371] width 101 height 75
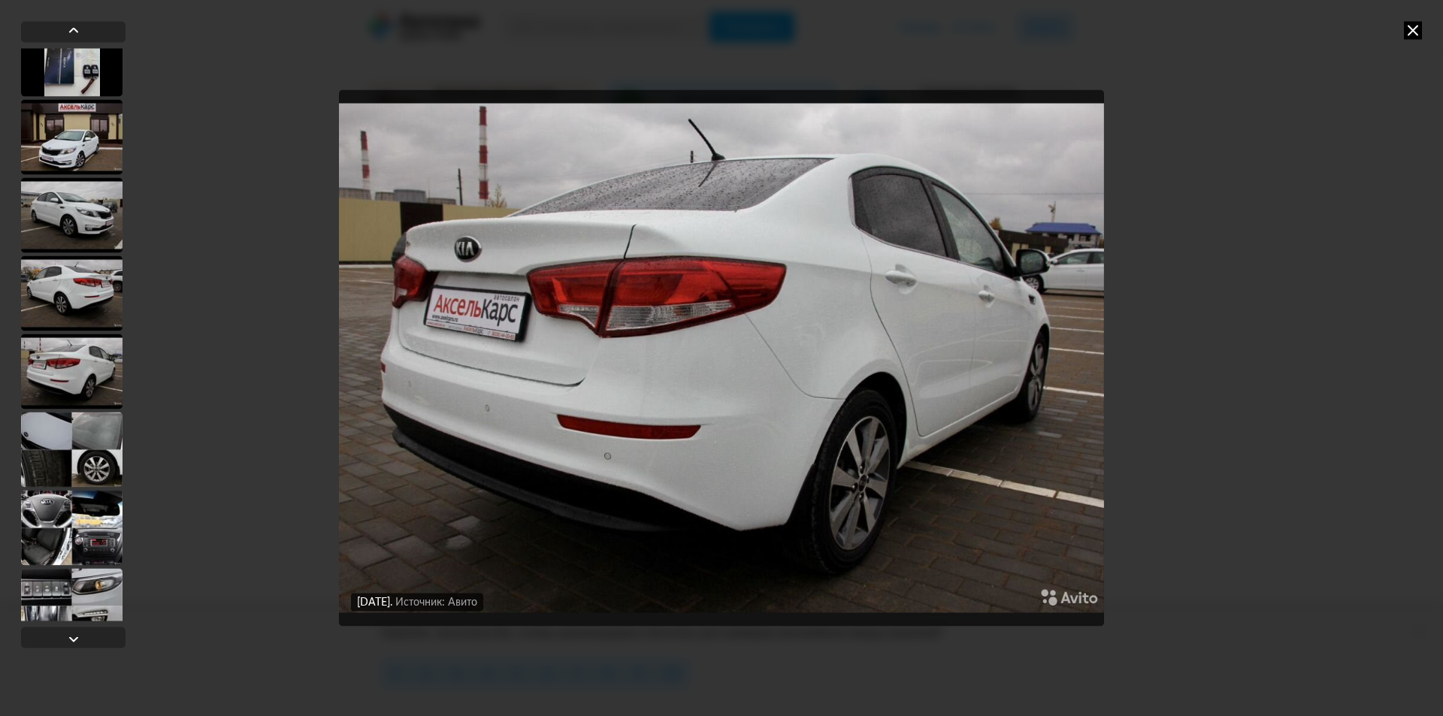
scroll to position [1200, 0]
click at [82, 447] on div at bounding box center [71, 450] width 101 height 75
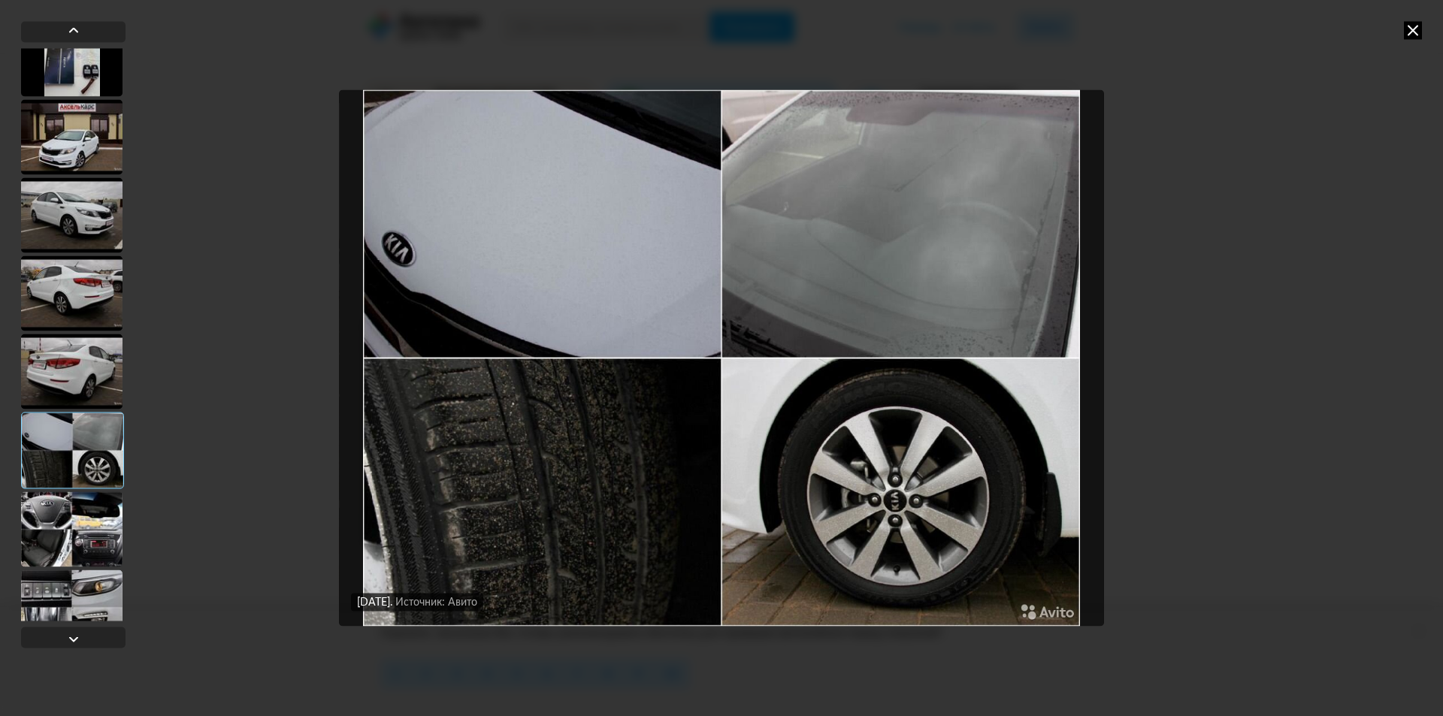
click at [83, 538] on div at bounding box center [71, 529] width 101 height 75
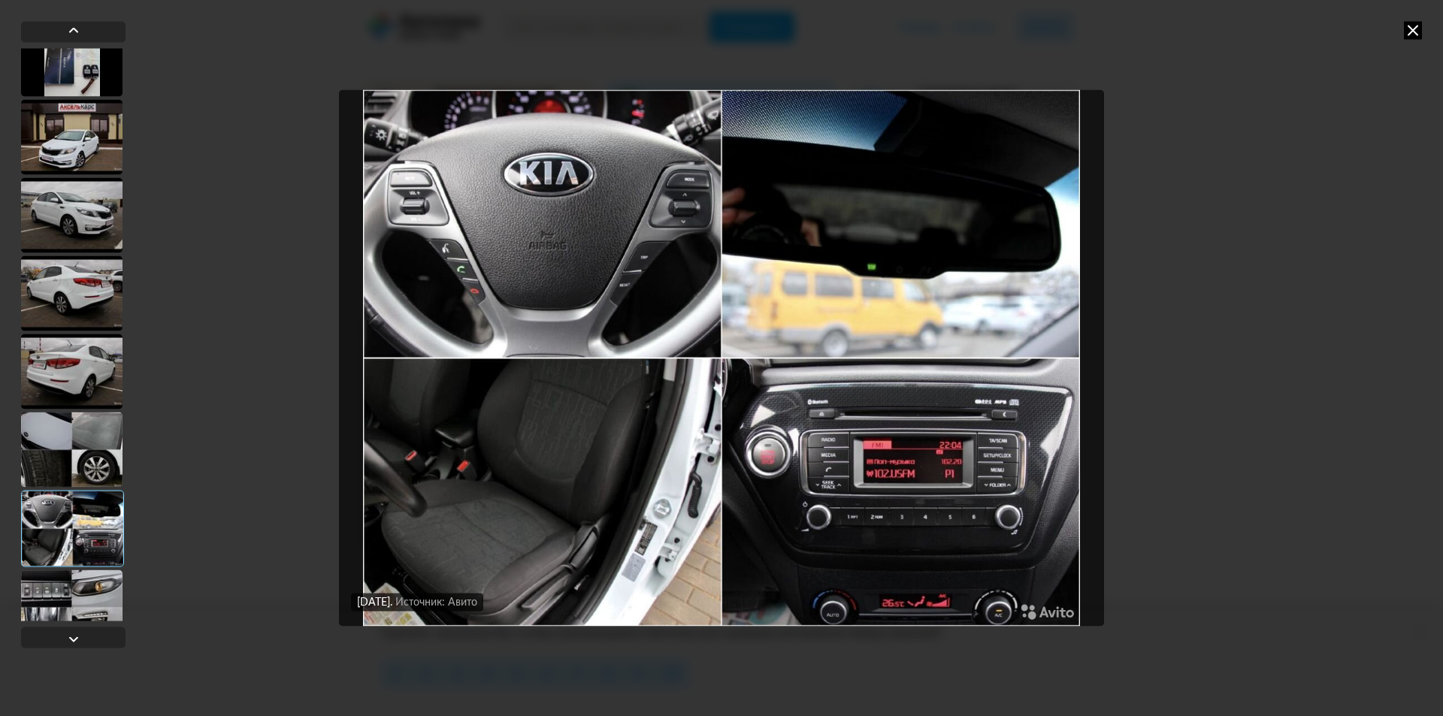
scroll to position [1275, 0]
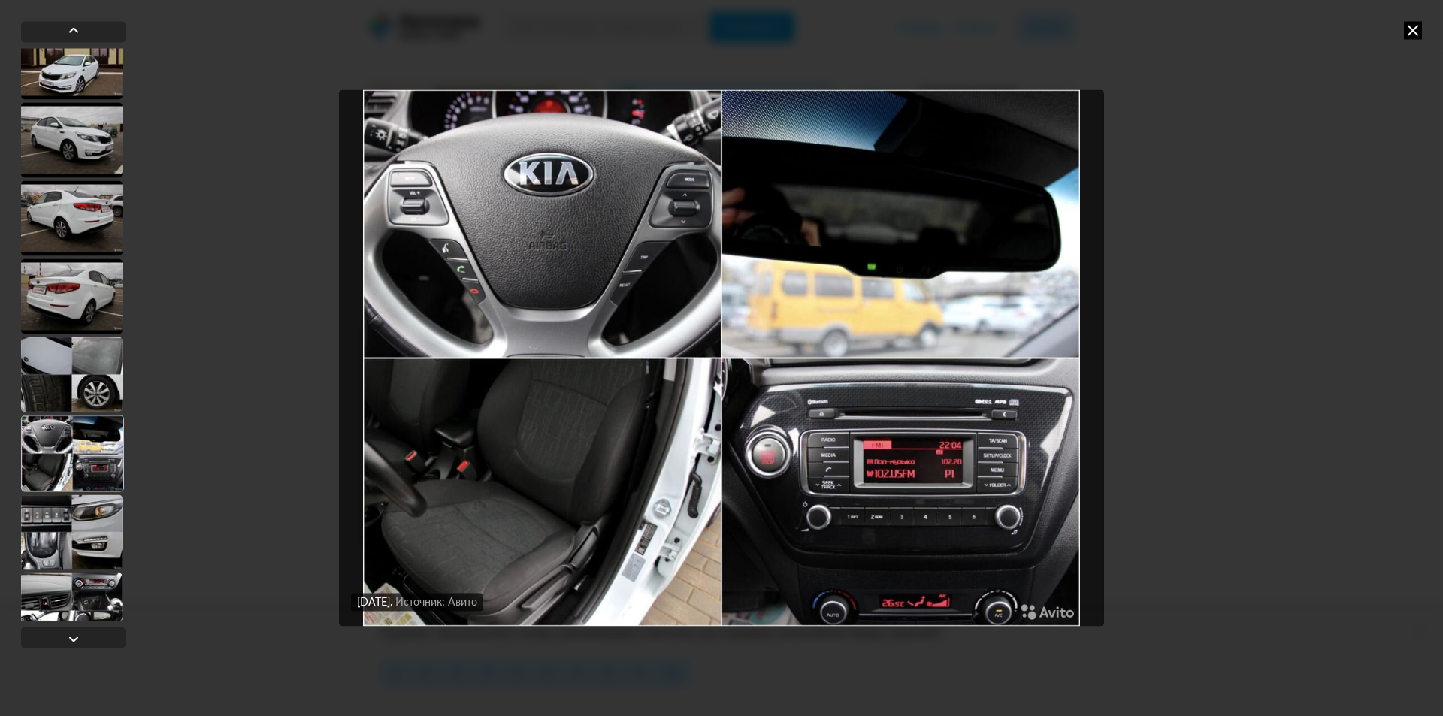
click at [80, 514] on div at bounding box center [71, 532] width 101 height 75
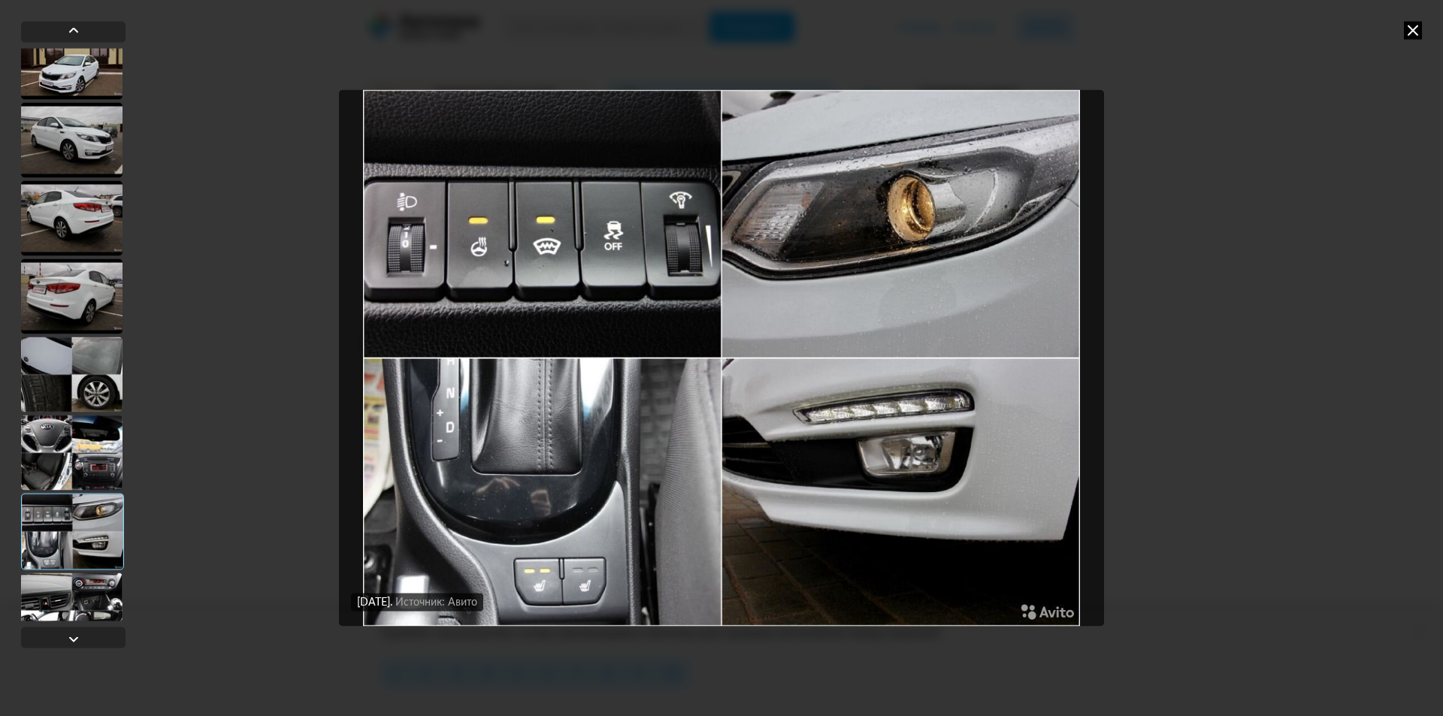
click at [66, 583] on div at bounding box center [71, 610] width 101 height 75
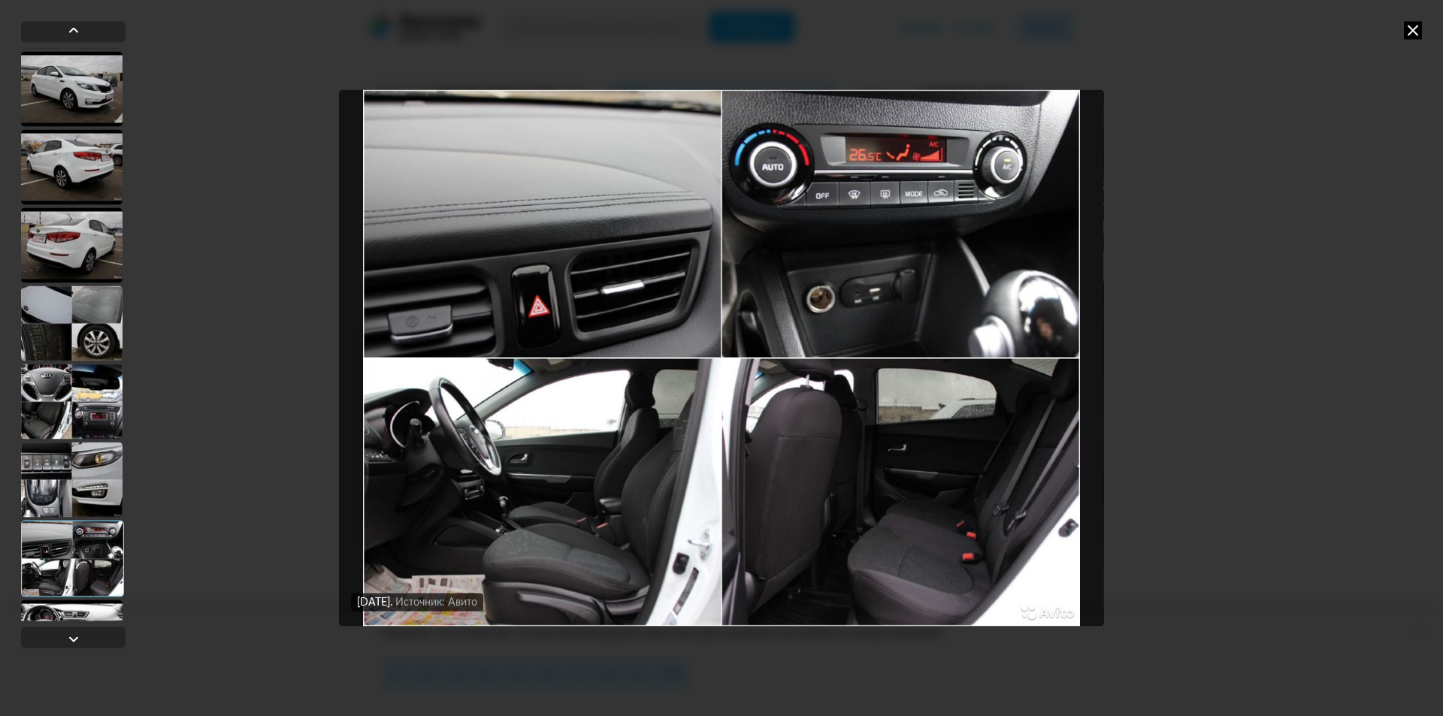
scroll to position [1350, 0]
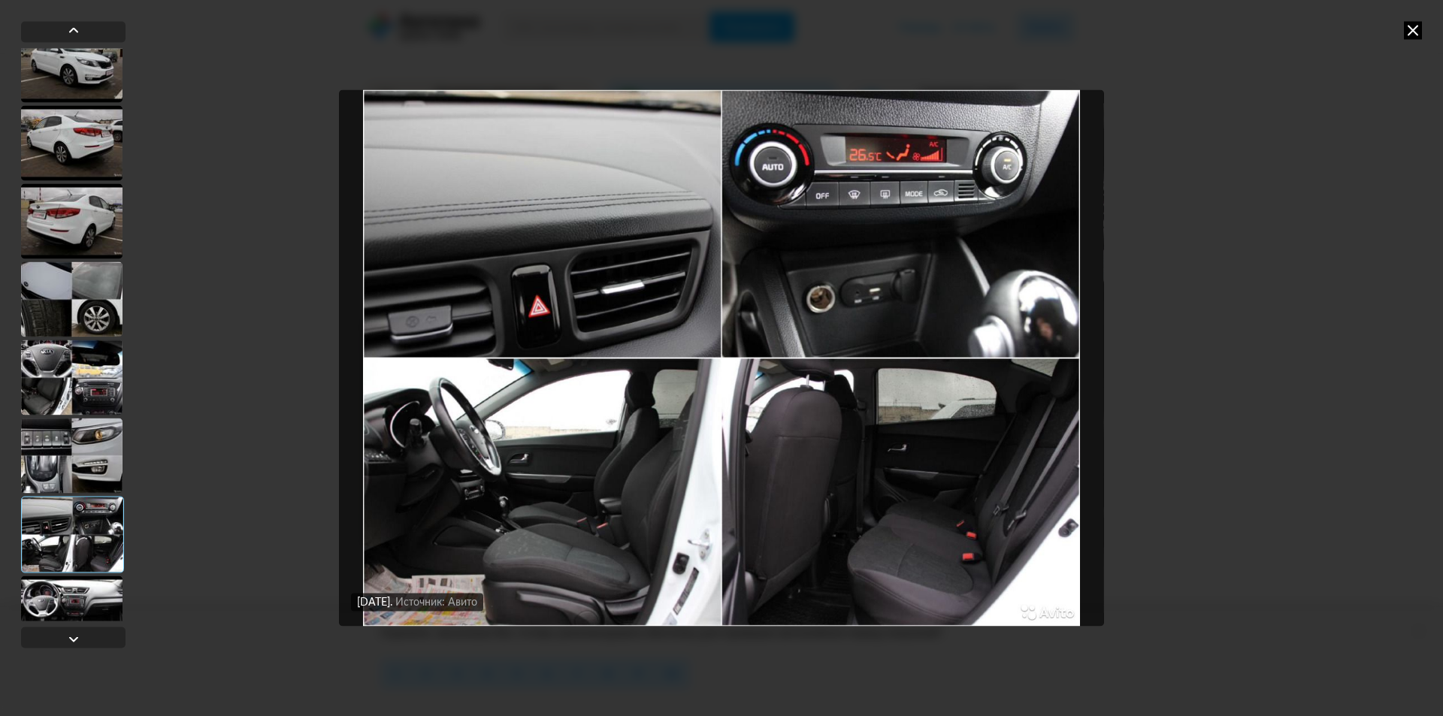
click at [61, 605] on div at bounding box center [71, 613] width 101 height 75
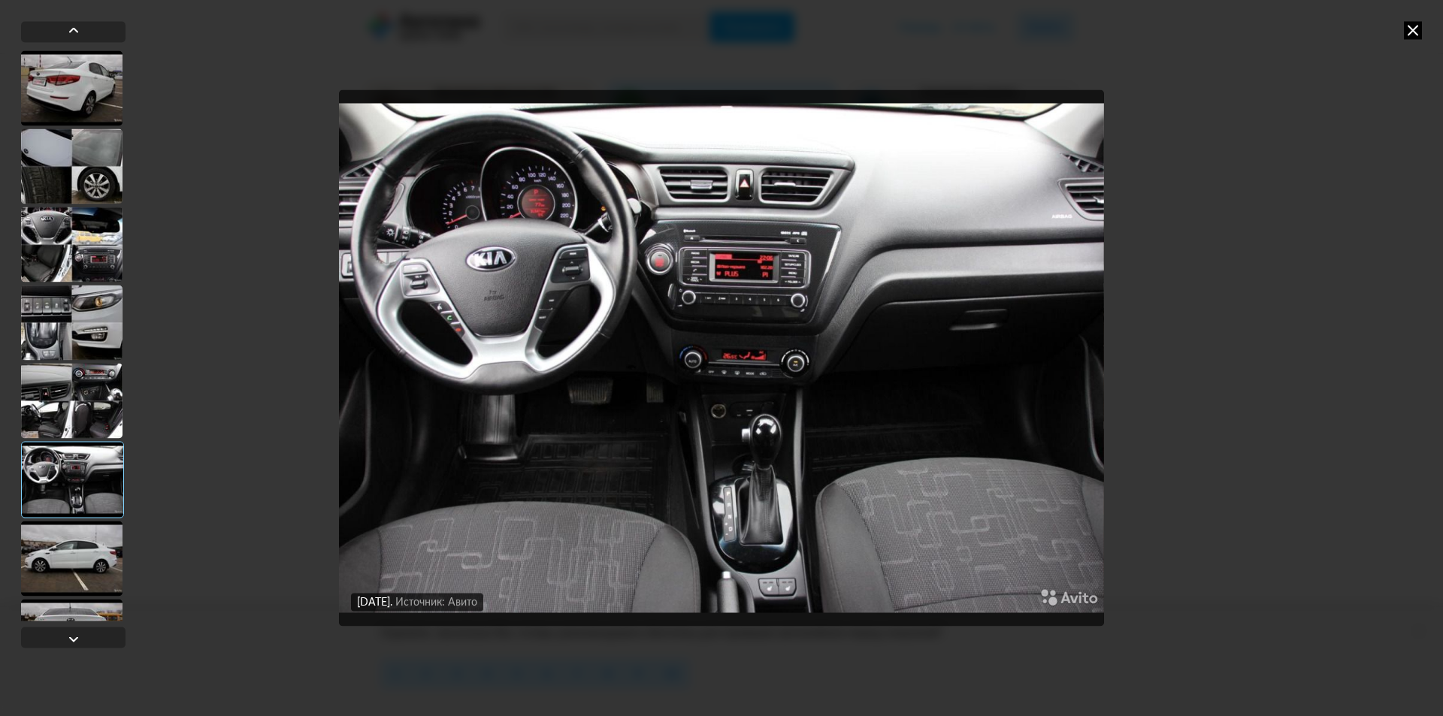
scroll to position [1500, 0]
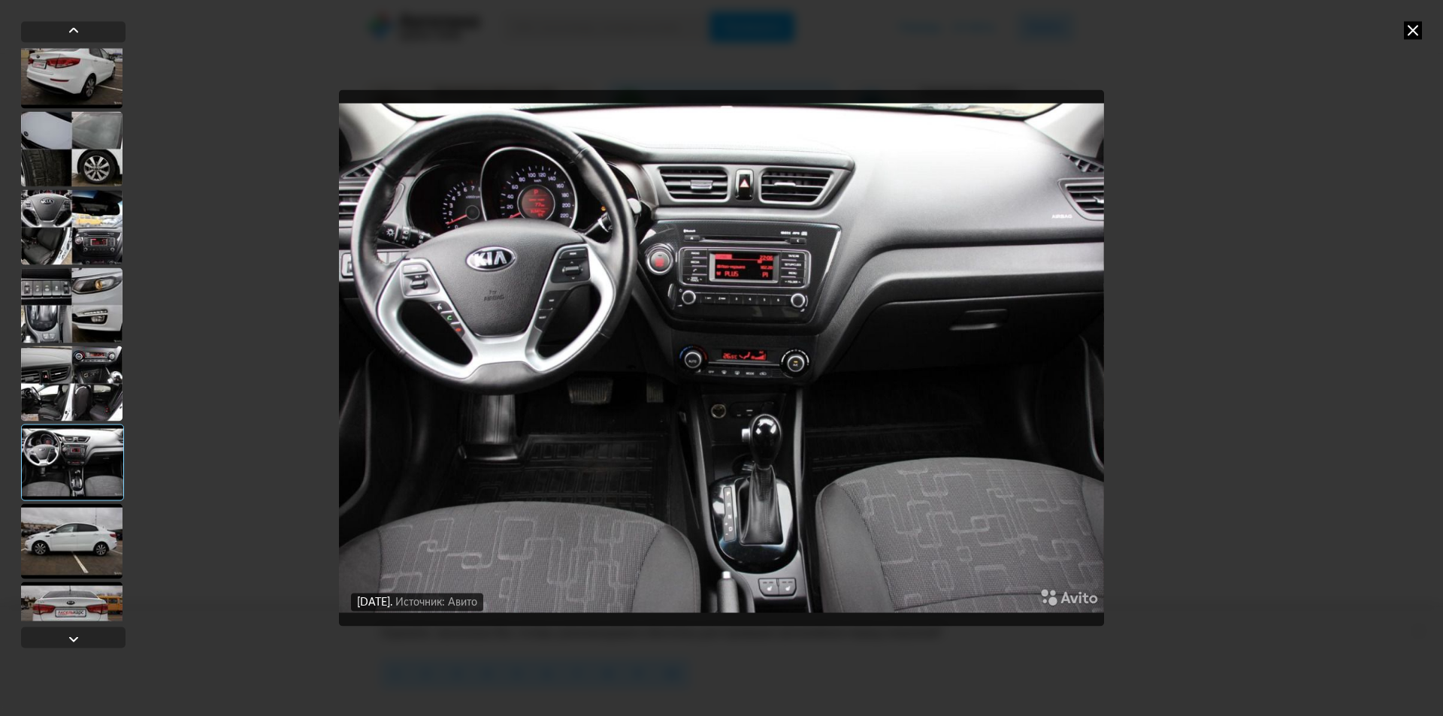
click at [83, 527] on div at bounding box center [71, 541] width 101 height 75
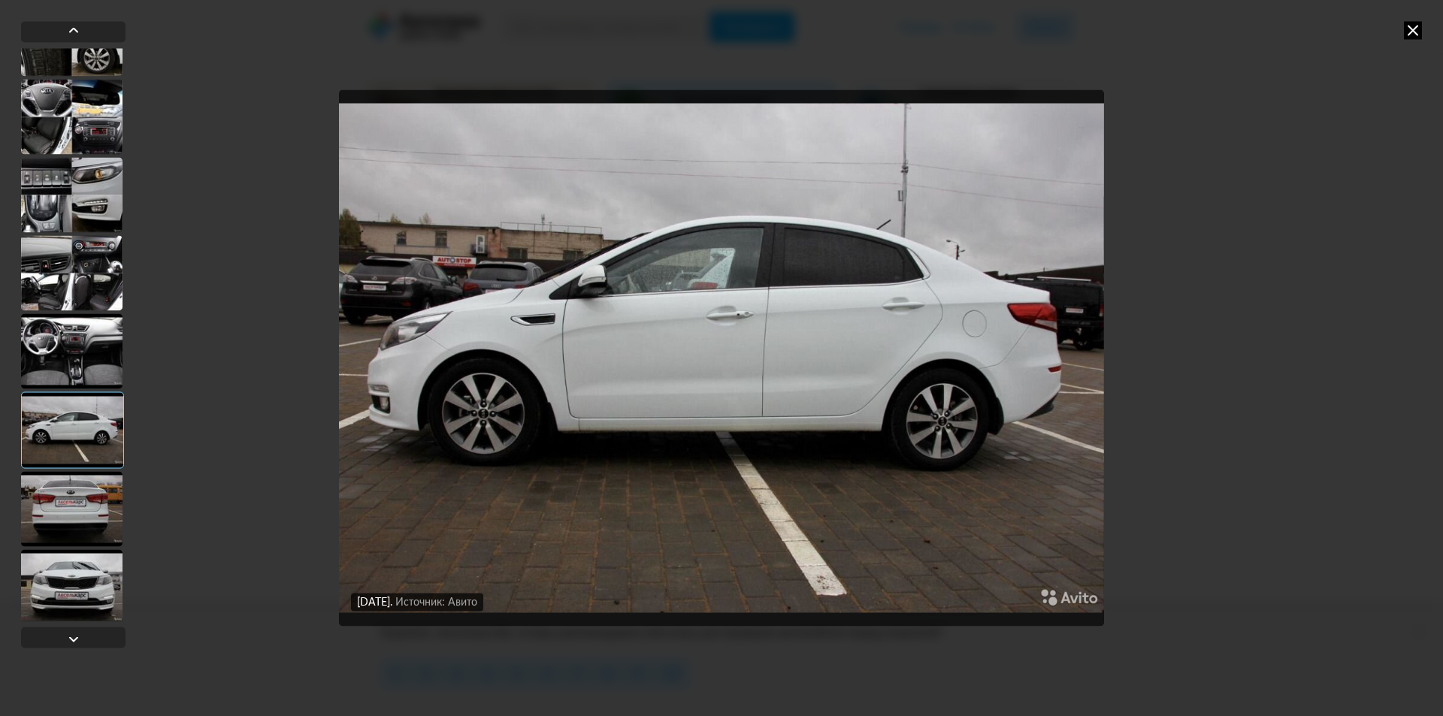
scroll to position [1651, 0]
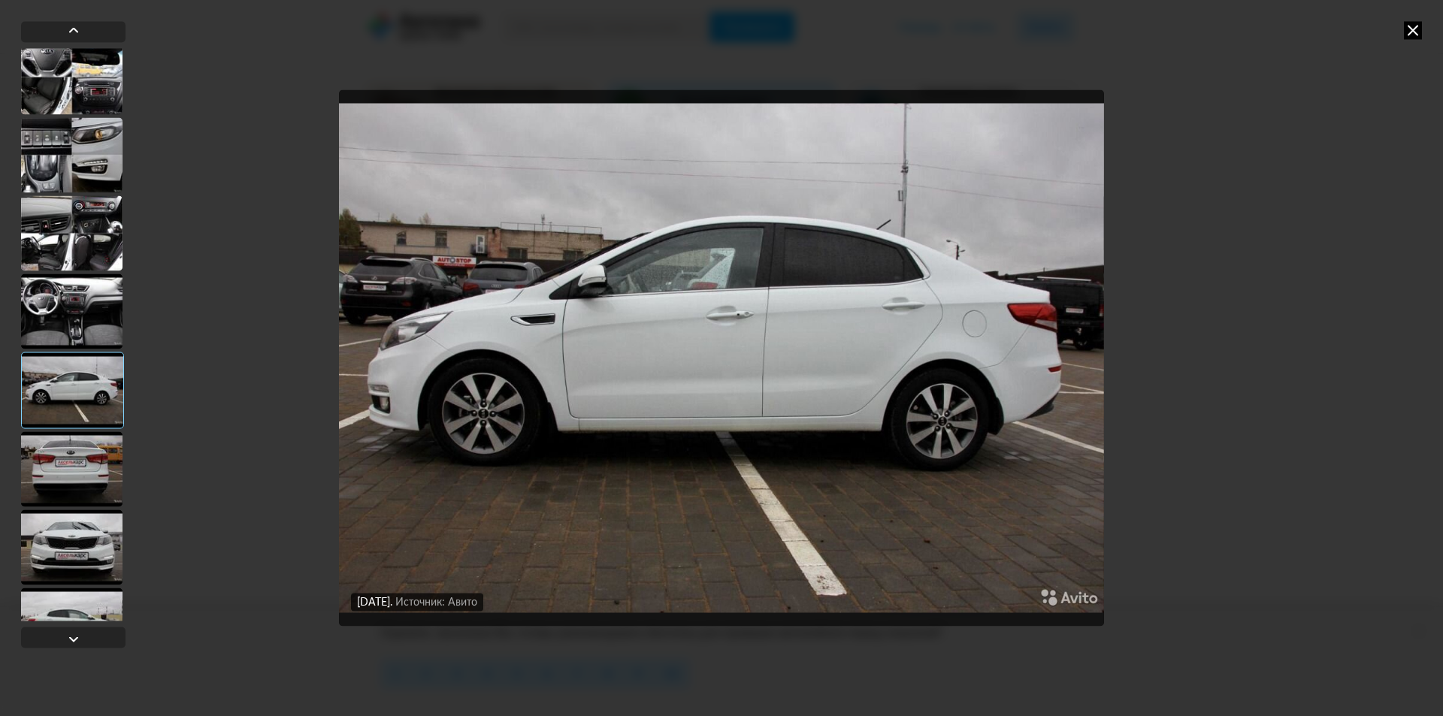
click at [89, 471] on div at bounding box center [71, 468] width 101 height 75
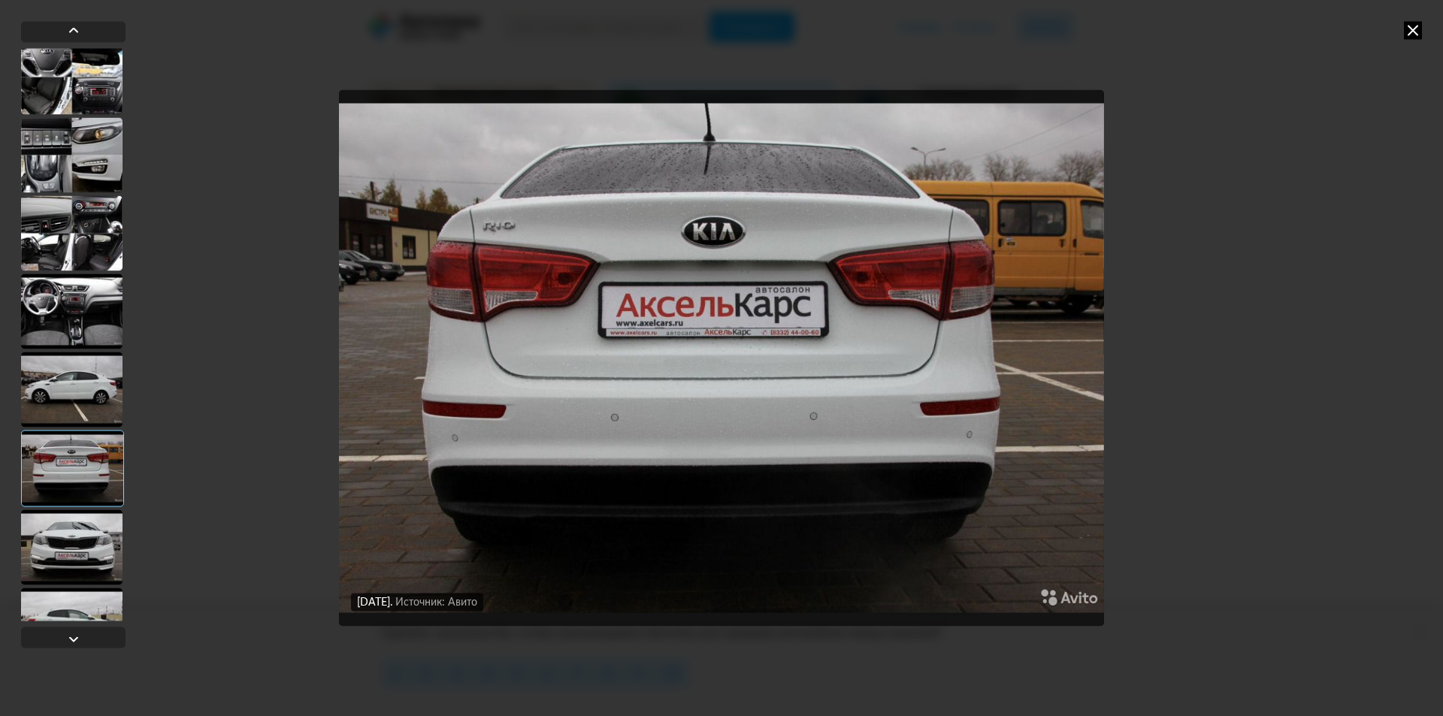
click at [74, 546] on div at bounding box center [71, 547] width 101 height 75
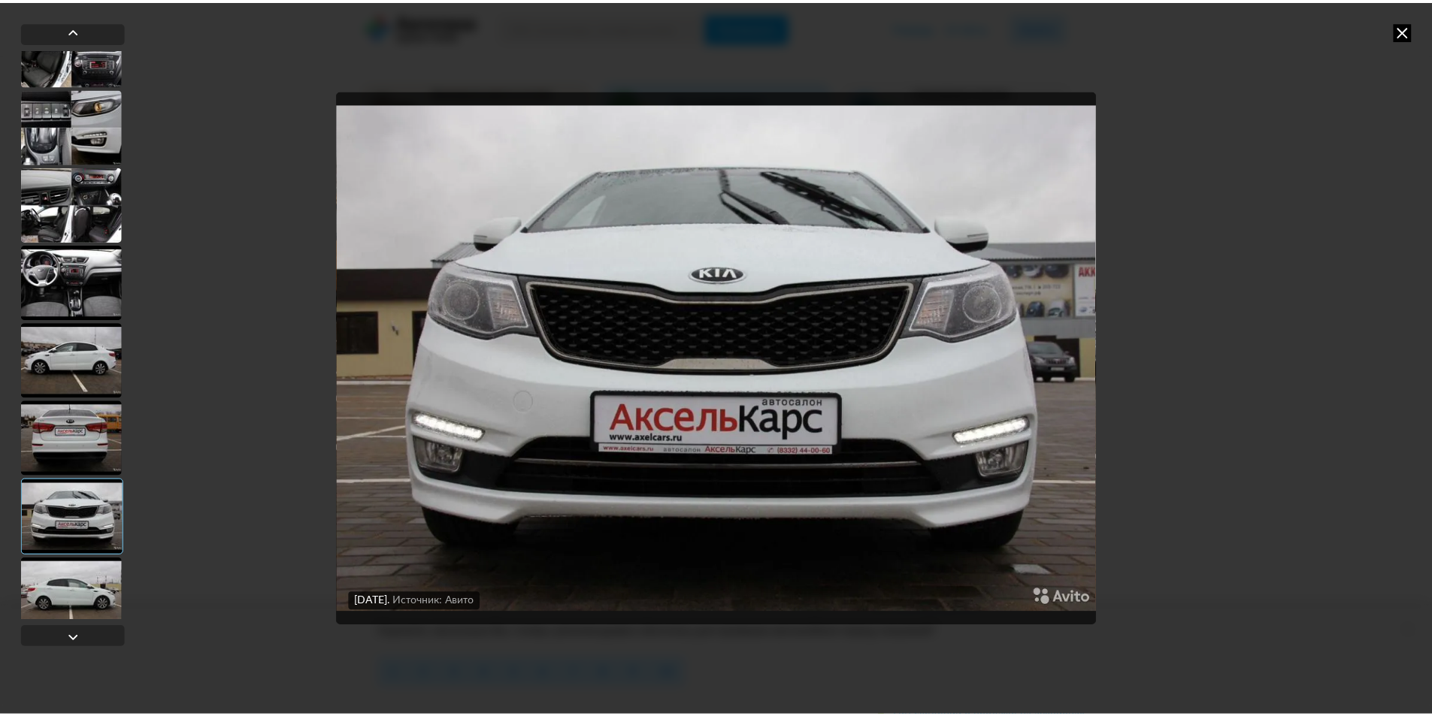
scroll to position [1696, 0]
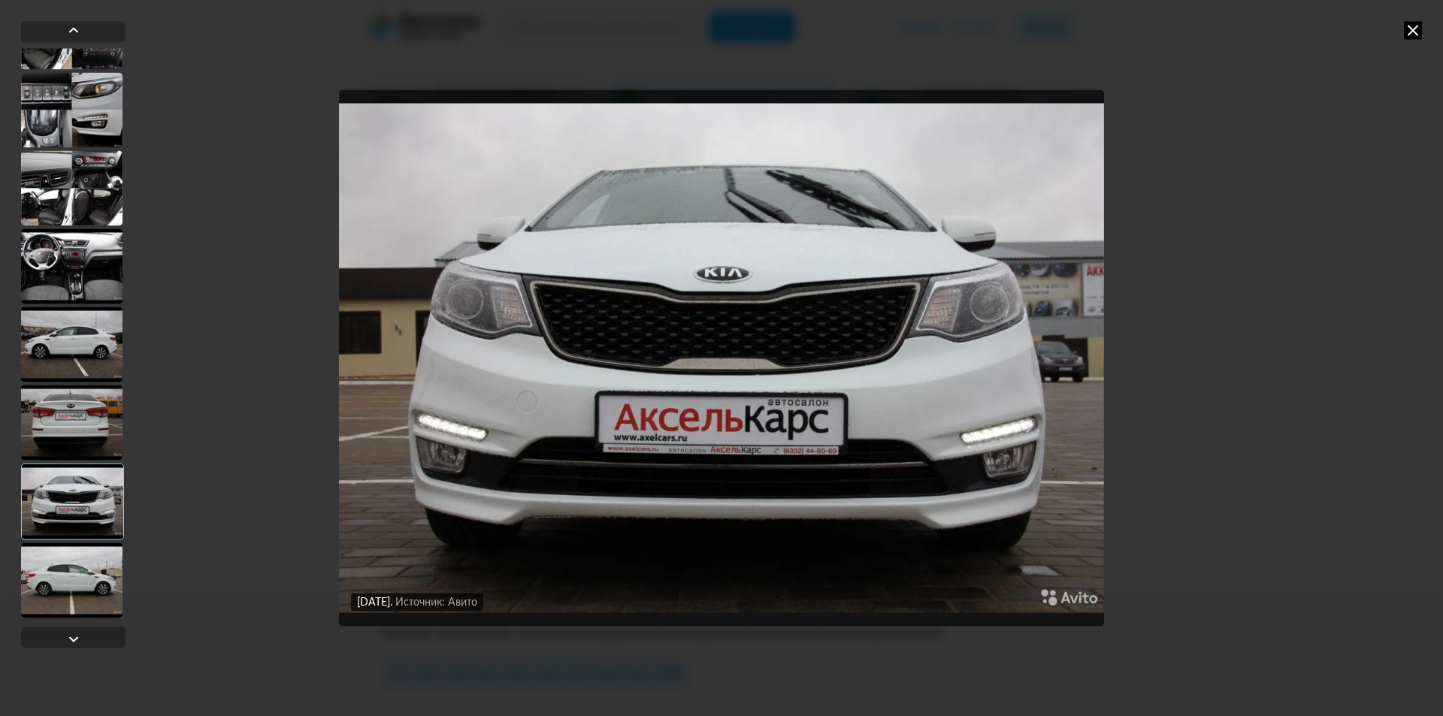
click at [80, 560] on div at bounding box center [71, 580] width 101 height 75
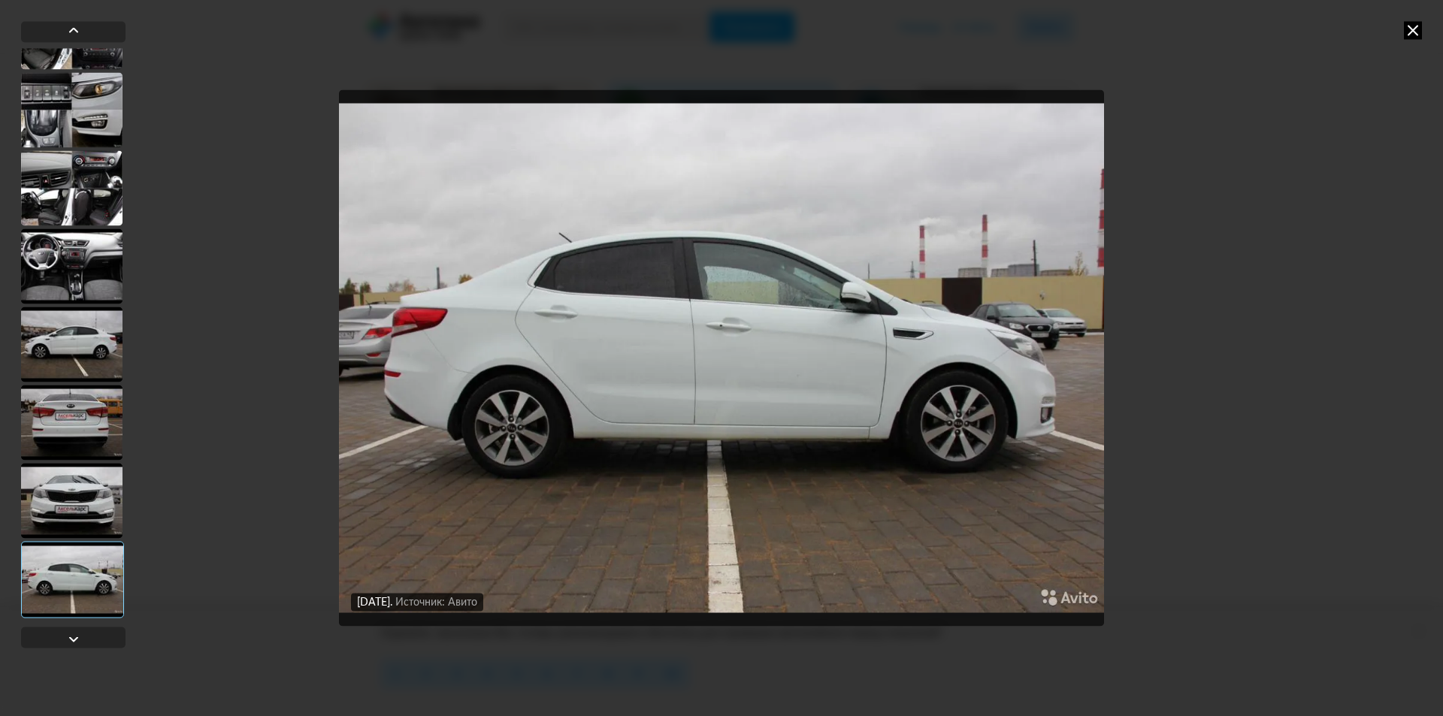
click at [1412, 26] on icon at bounding box center [1413, 30] width 18 height 18
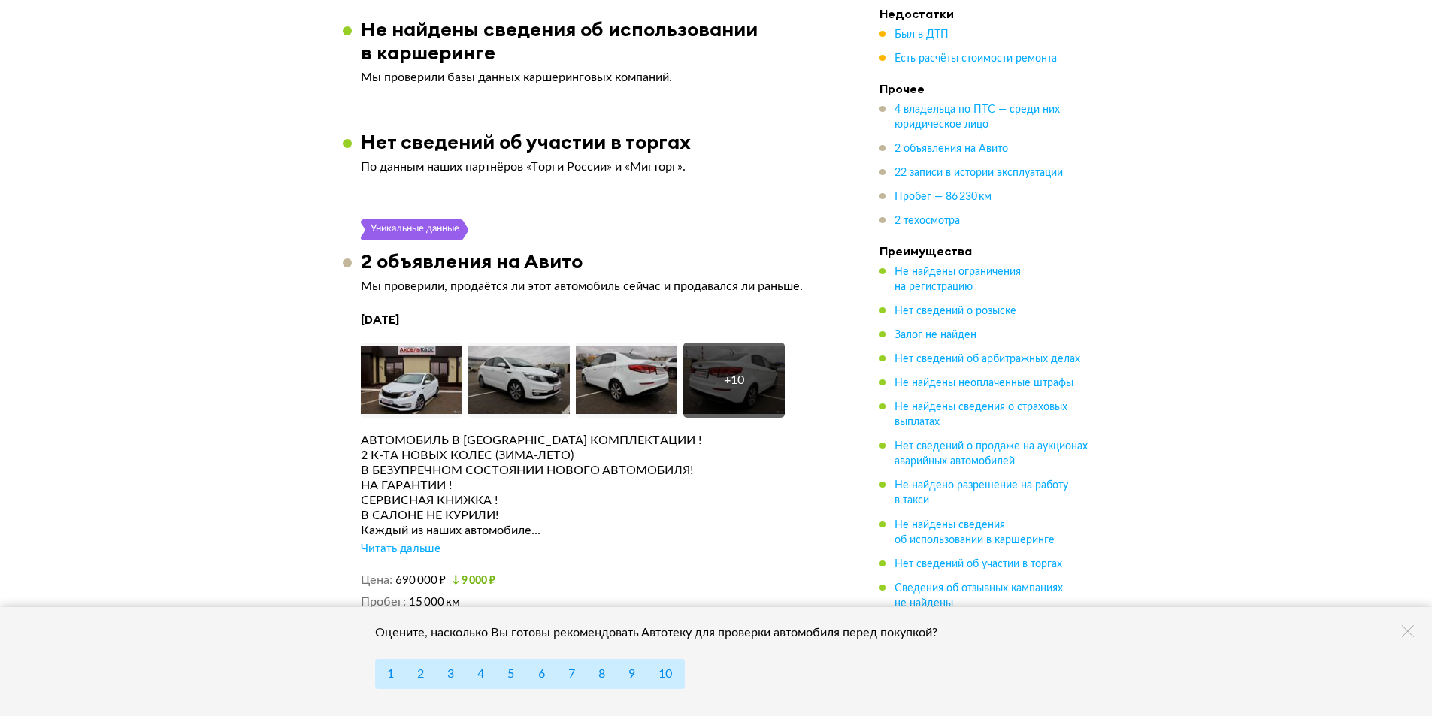
scroll to position [4134, 0]
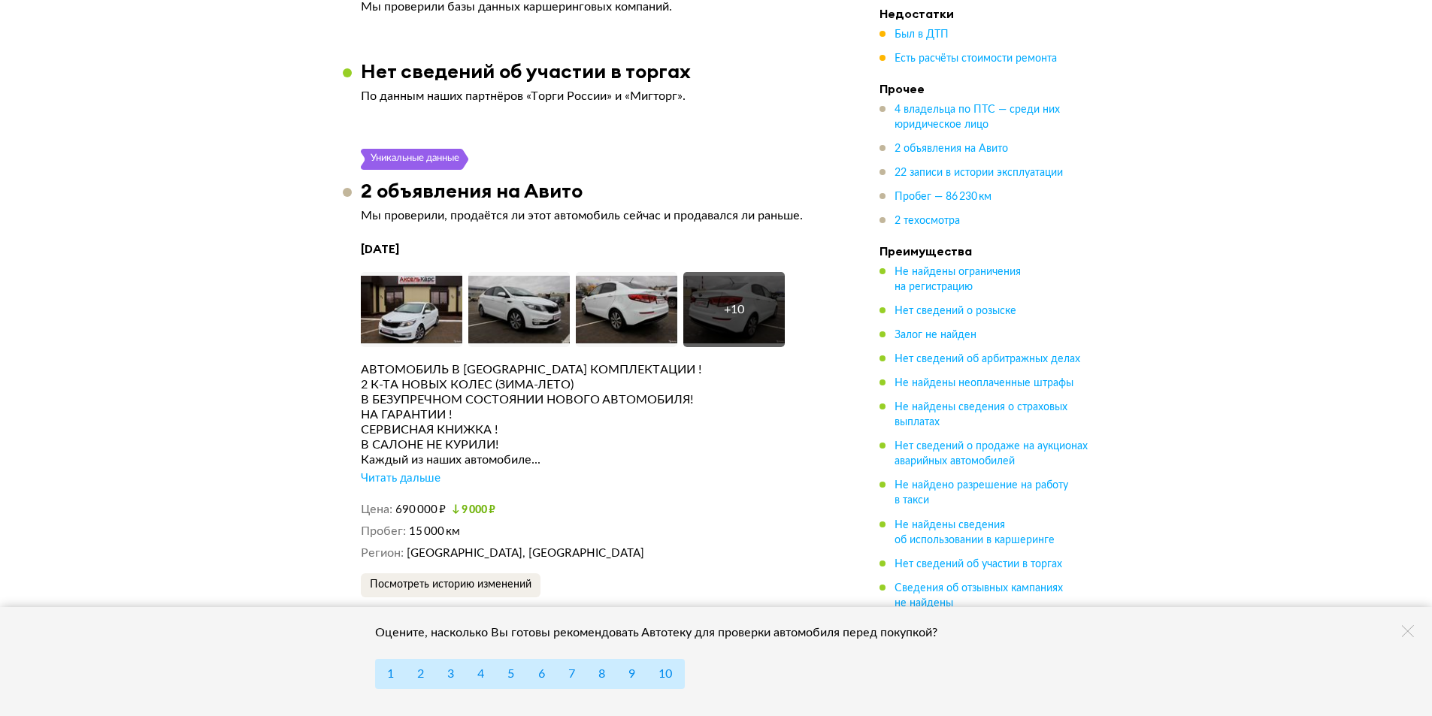
click at [401, 473] on div "Читать дальше" at bounding box center [401, 478] width 80 height 15
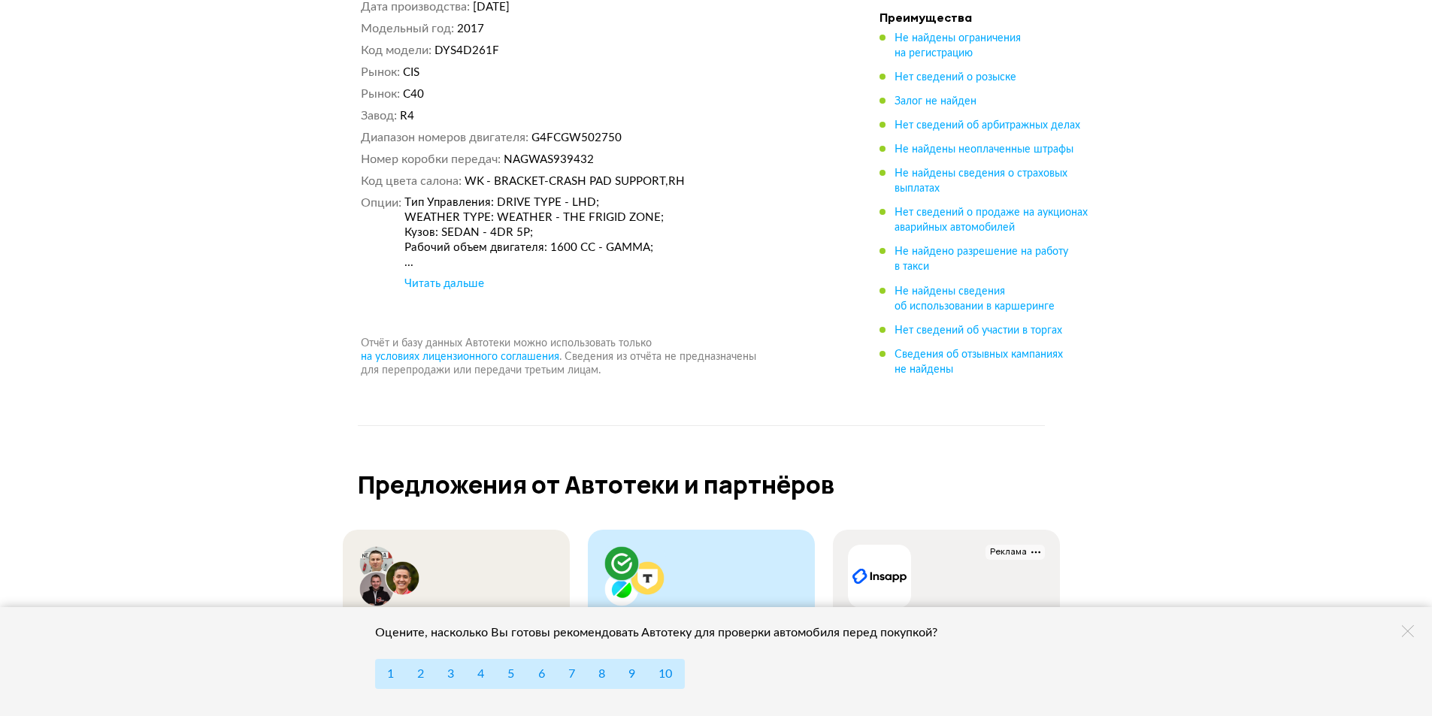
scroll to position [9546, 0]
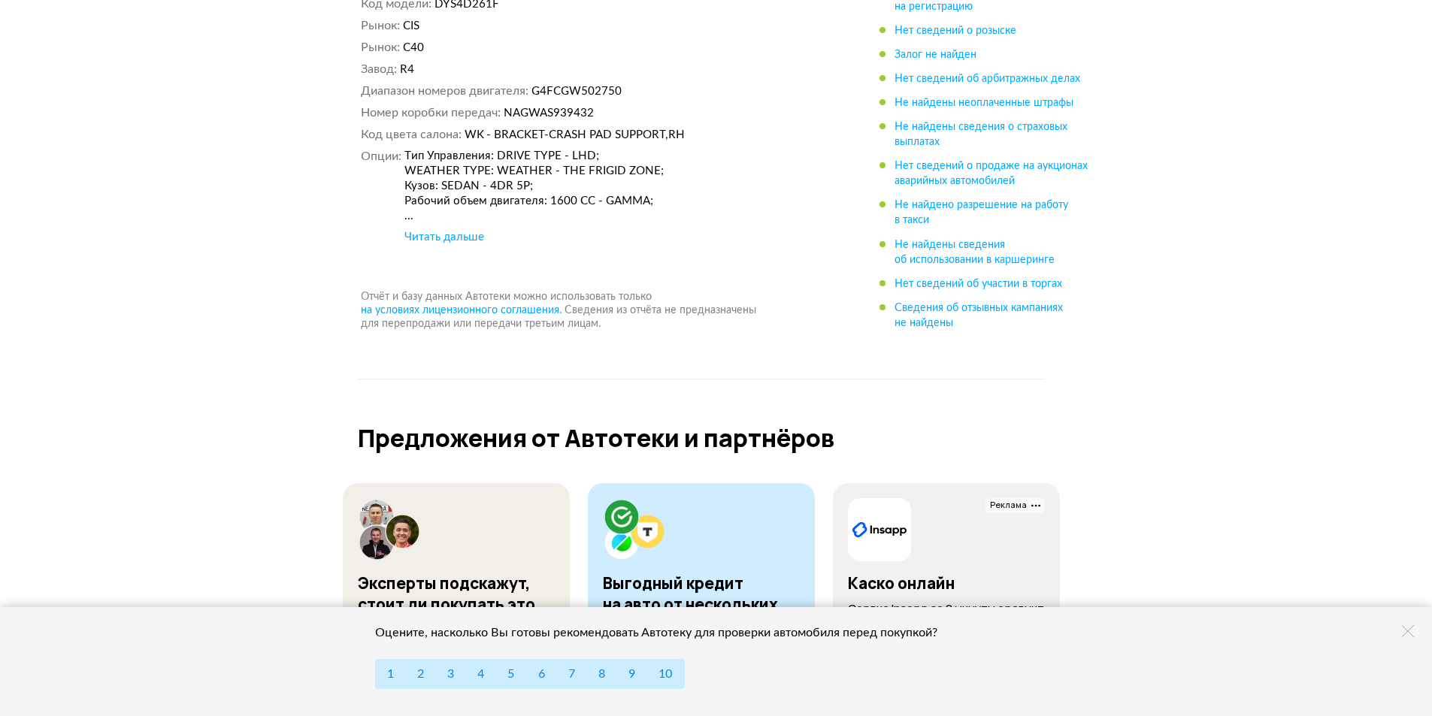
click at [453, 230] on div "Читать дальше" at bounding box center [444, 237] width 80 height 15
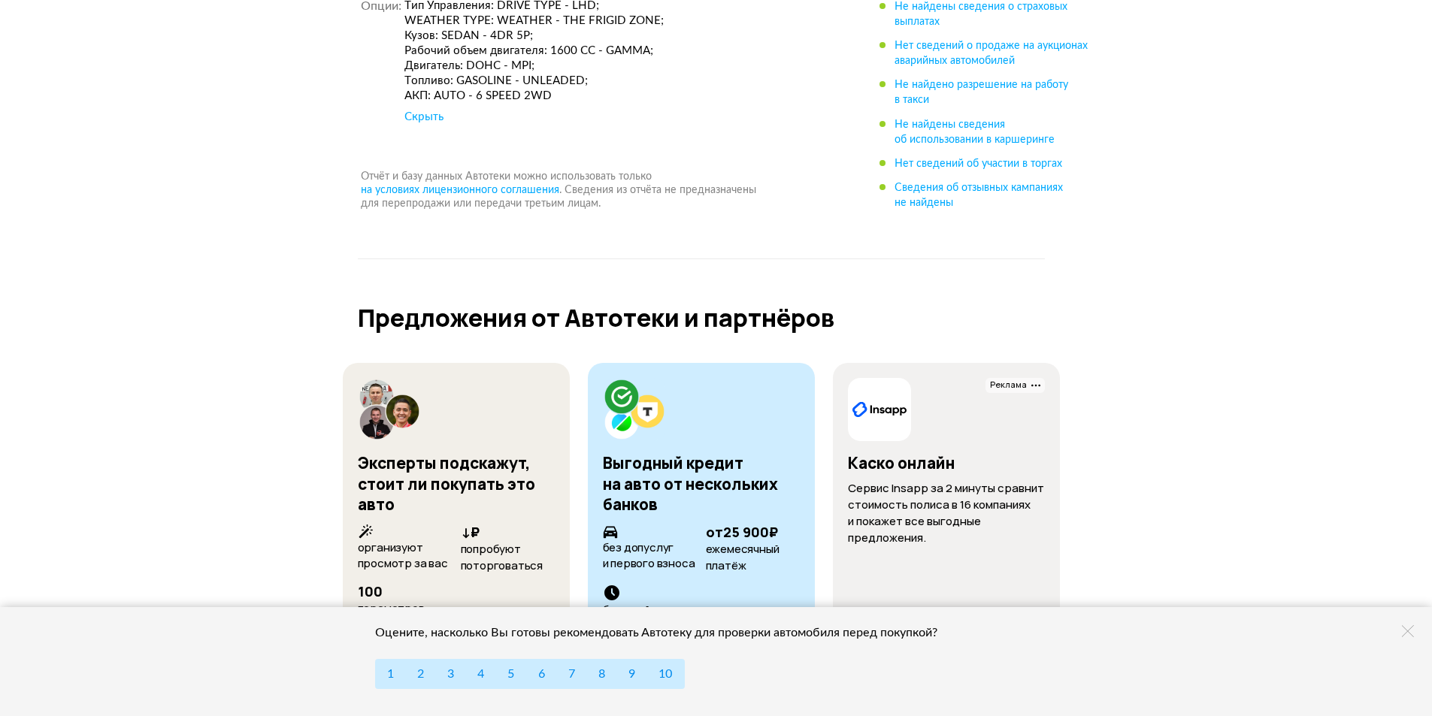
scroll to position [9974, 0]
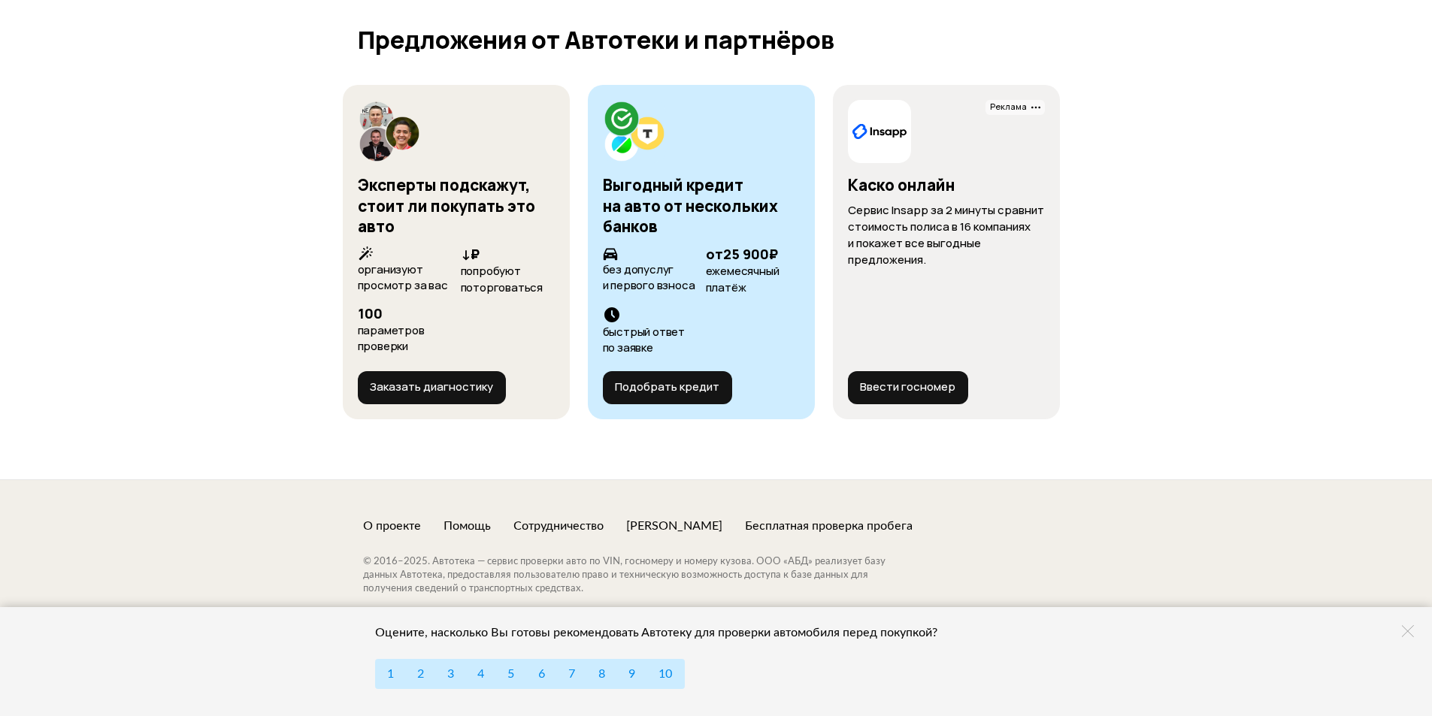
drag, startPoint x: 1064, startPoint y: 336, endPoint x: 1165, endPoint y: 498, distance: 190.4
click at [1170, 498] on footer "О проекте Помощь Сотрудничество [PERSON_NAME] Бесплатная проверка пробега © [DA…" at bounding box center [716, 609] width 1432 height 259
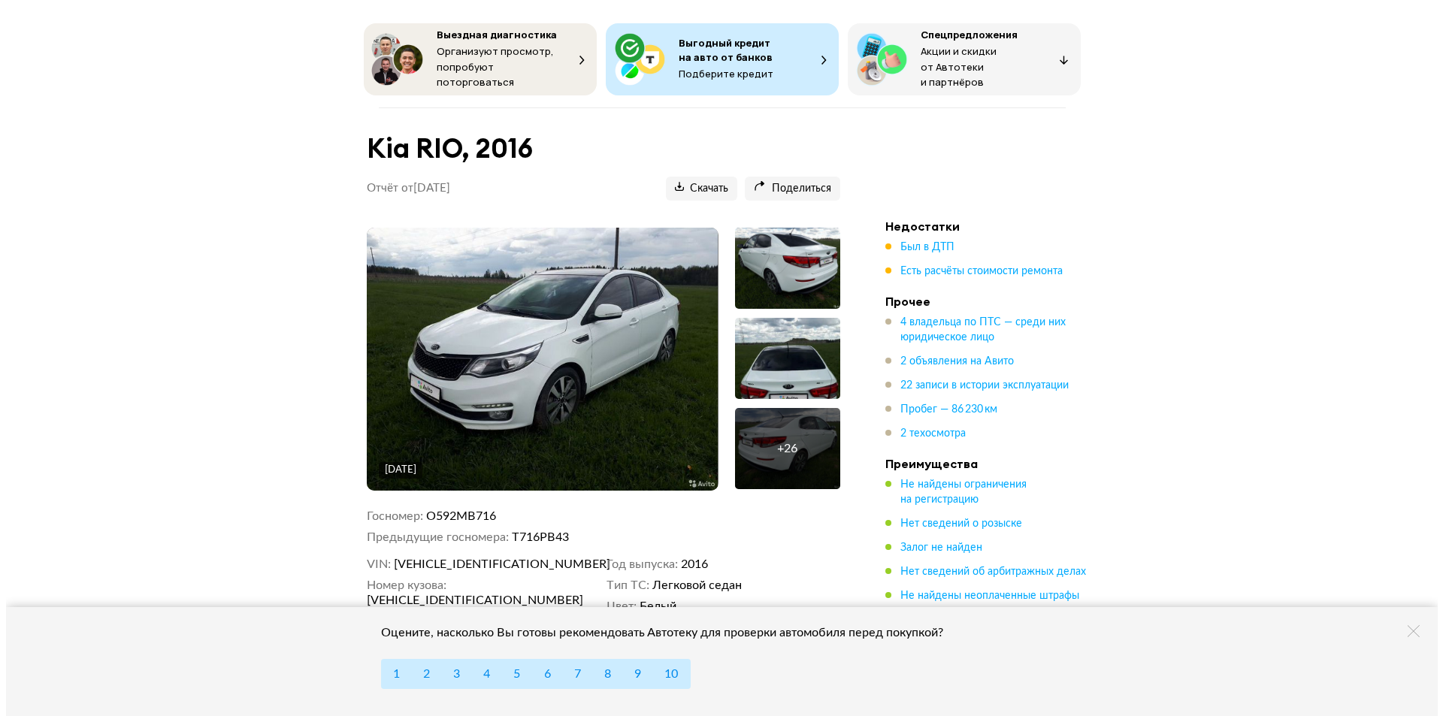
scroll to position [0, 0]
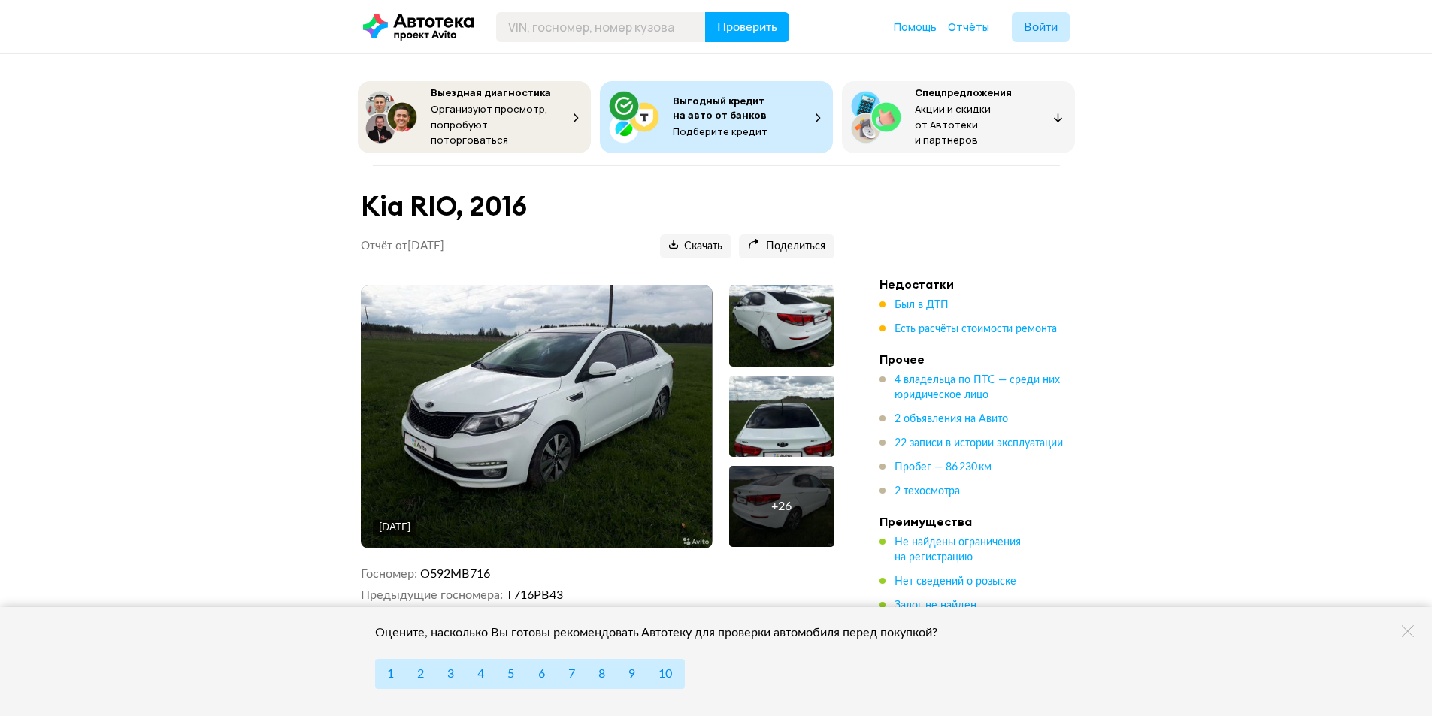
click at [709, 113] on span "Выгодный кредит на авто от банков" at bounding box center [720, 108] width 94 height 28
